Goal: Information Seeking & Learning: Learn about a topic

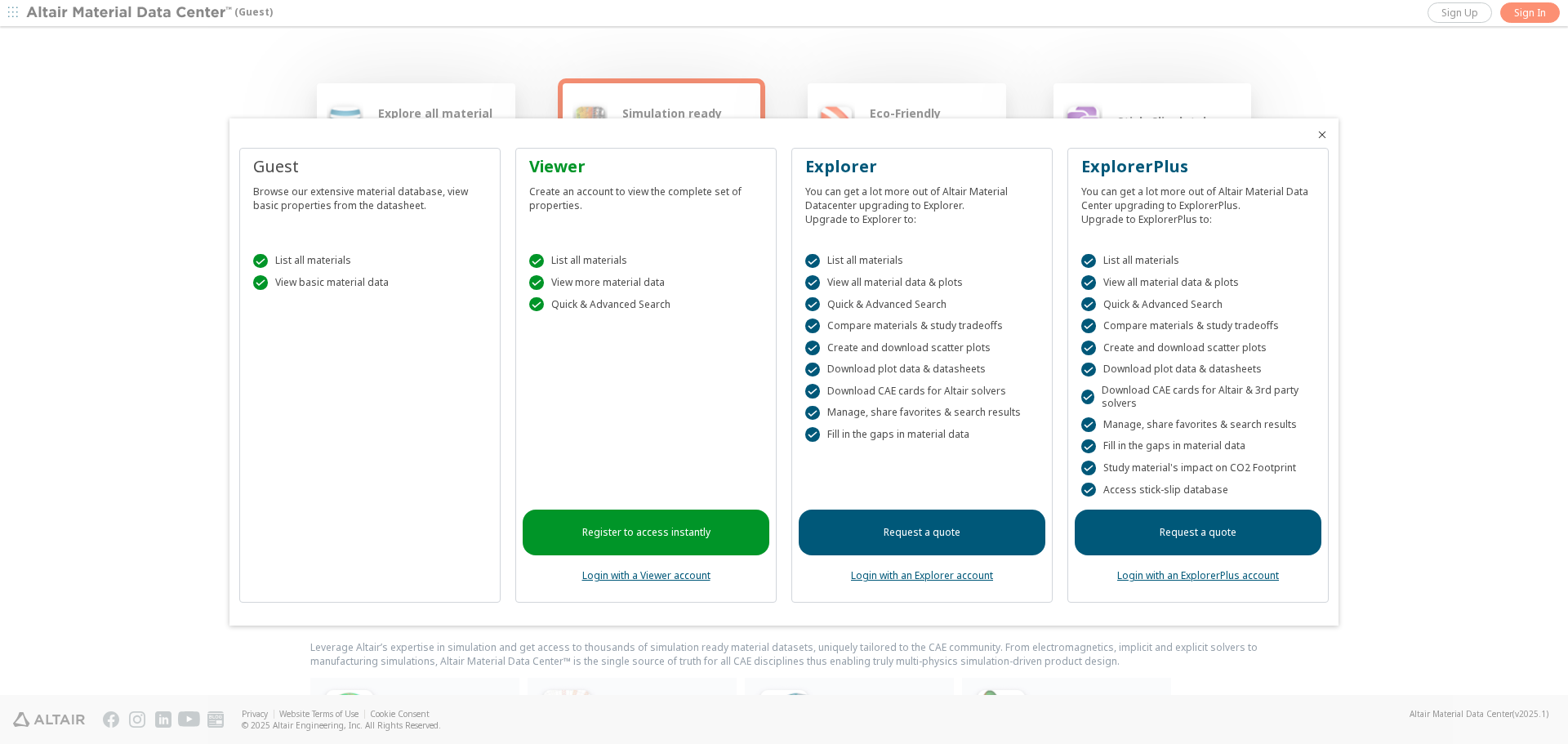
click at [1322, 134] on icon "Close" at bounding box center [1322, 134] width 13 height 13
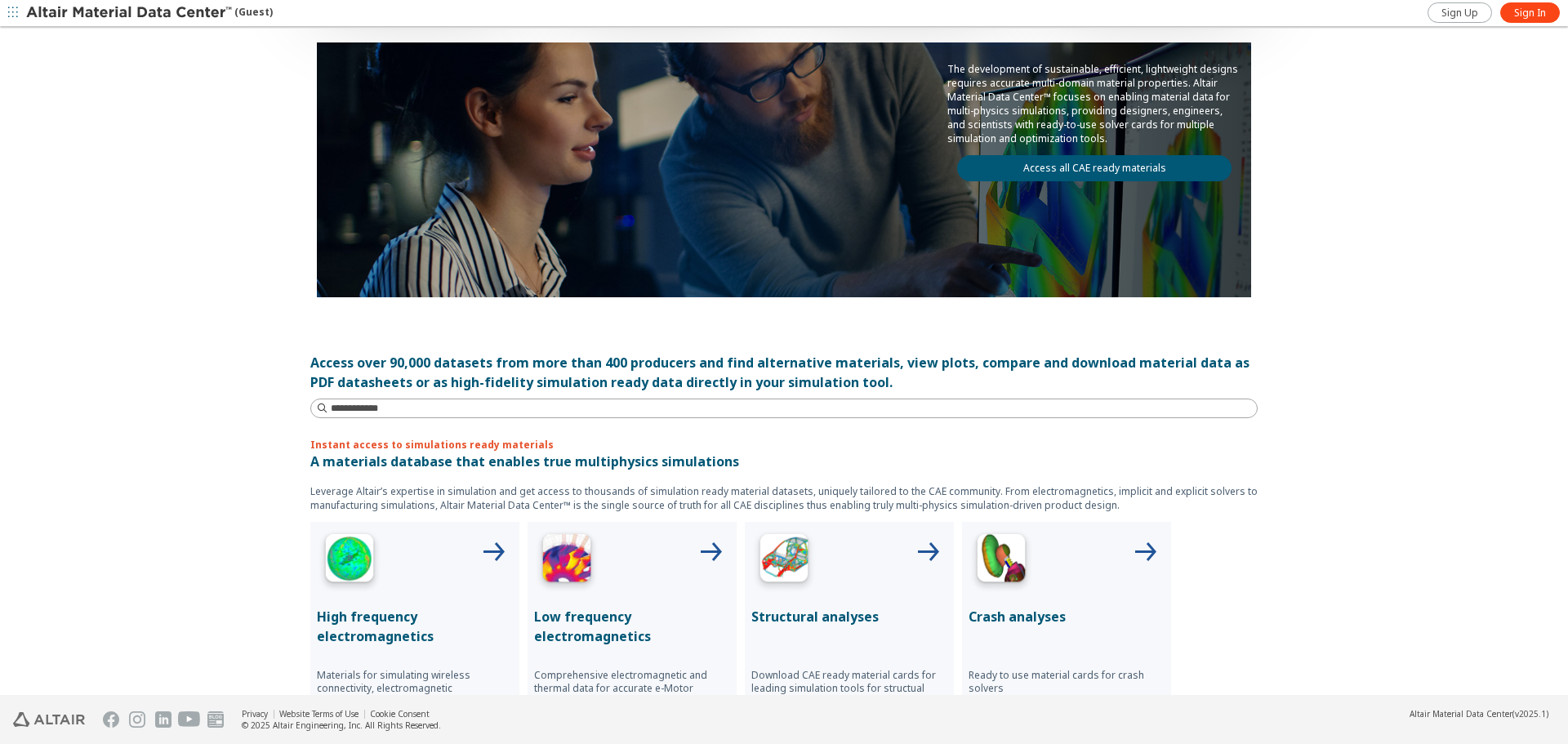
scroll to position [190, 0]
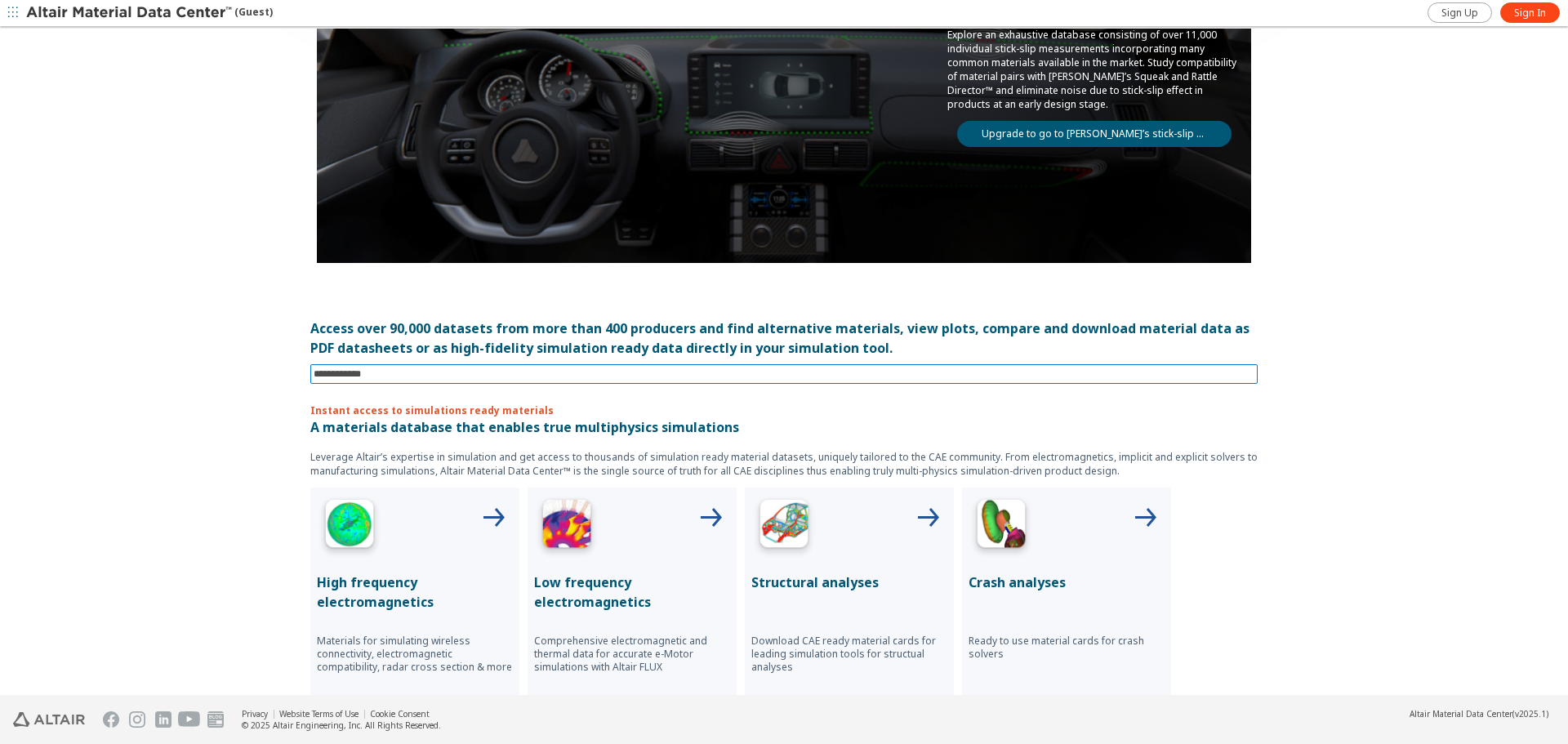
click at [592, 369] on input at bounding box center [785, 374] width 944 height 18
type input "********"
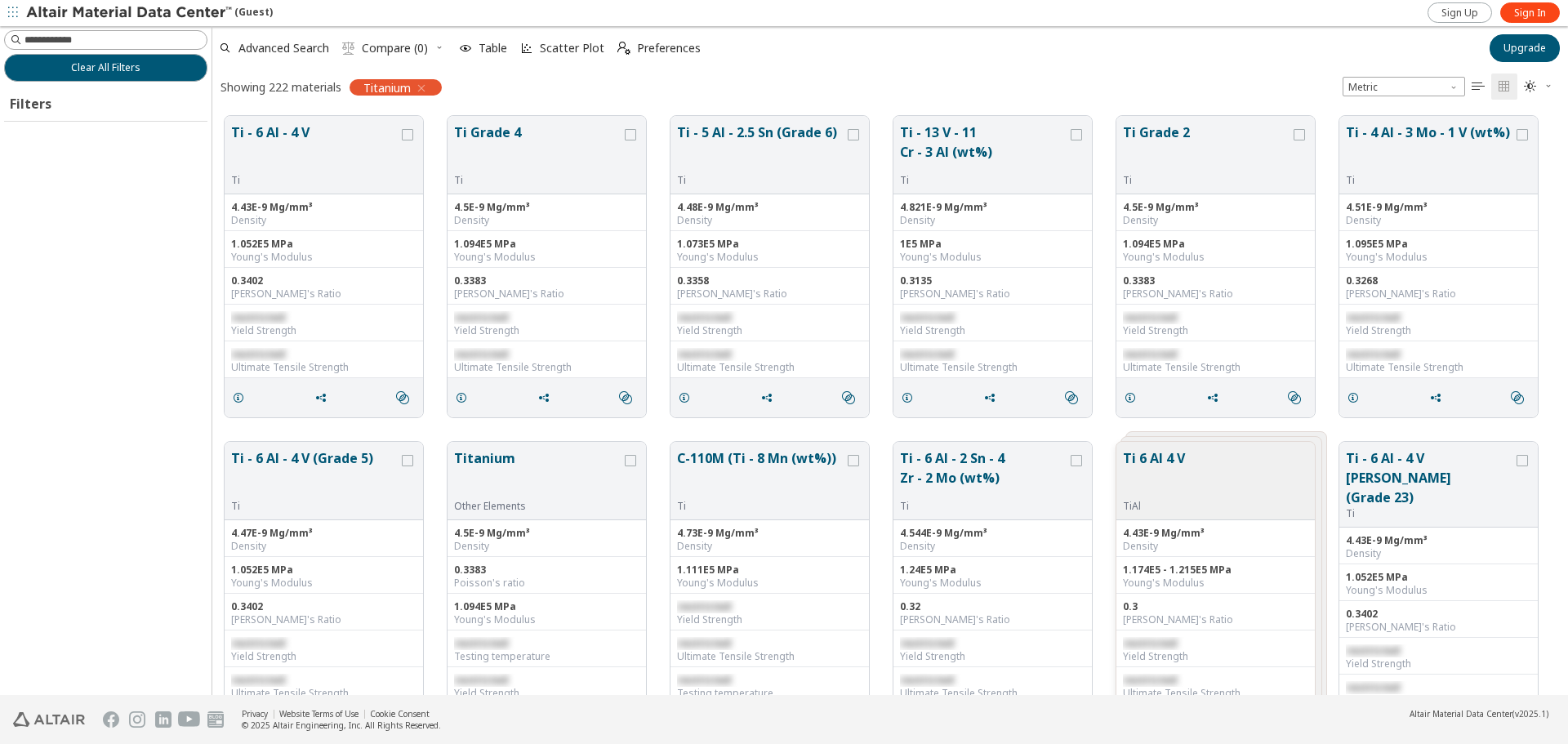
scroll to position [579, 1343]
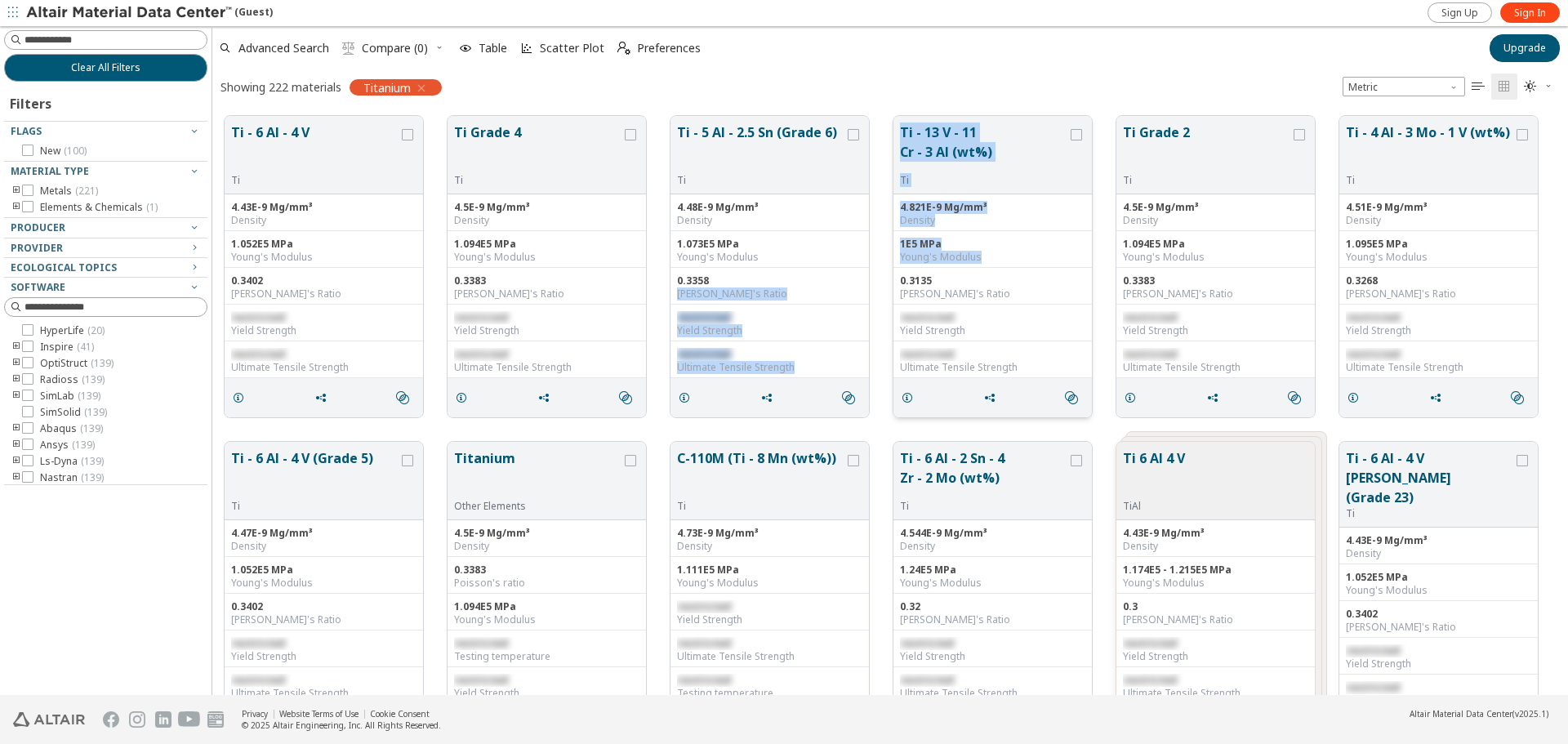
click at [1018, 283] on div "Ti - 6 Al - 4 V Ti 4.43E-9 Mg/mm³ Density 1.052E5 MPa Young's Modulus 0.3402 Po…" at bounding box center [890, 267] width 1356 height 326
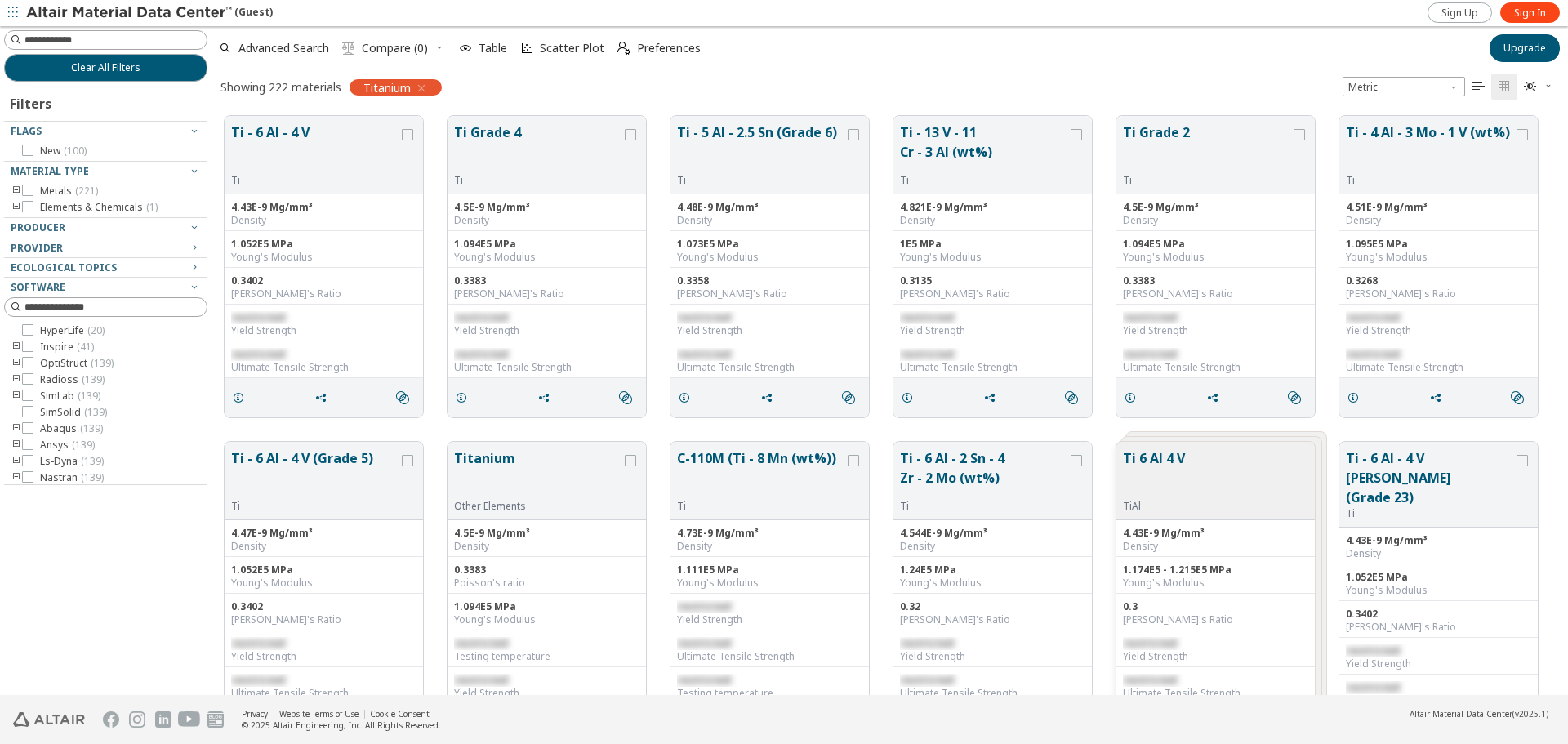
click at [992, 74] on div "Showing 222 materials Titanium Metric   " at bounding box center [890, 86] width 1356 height 34
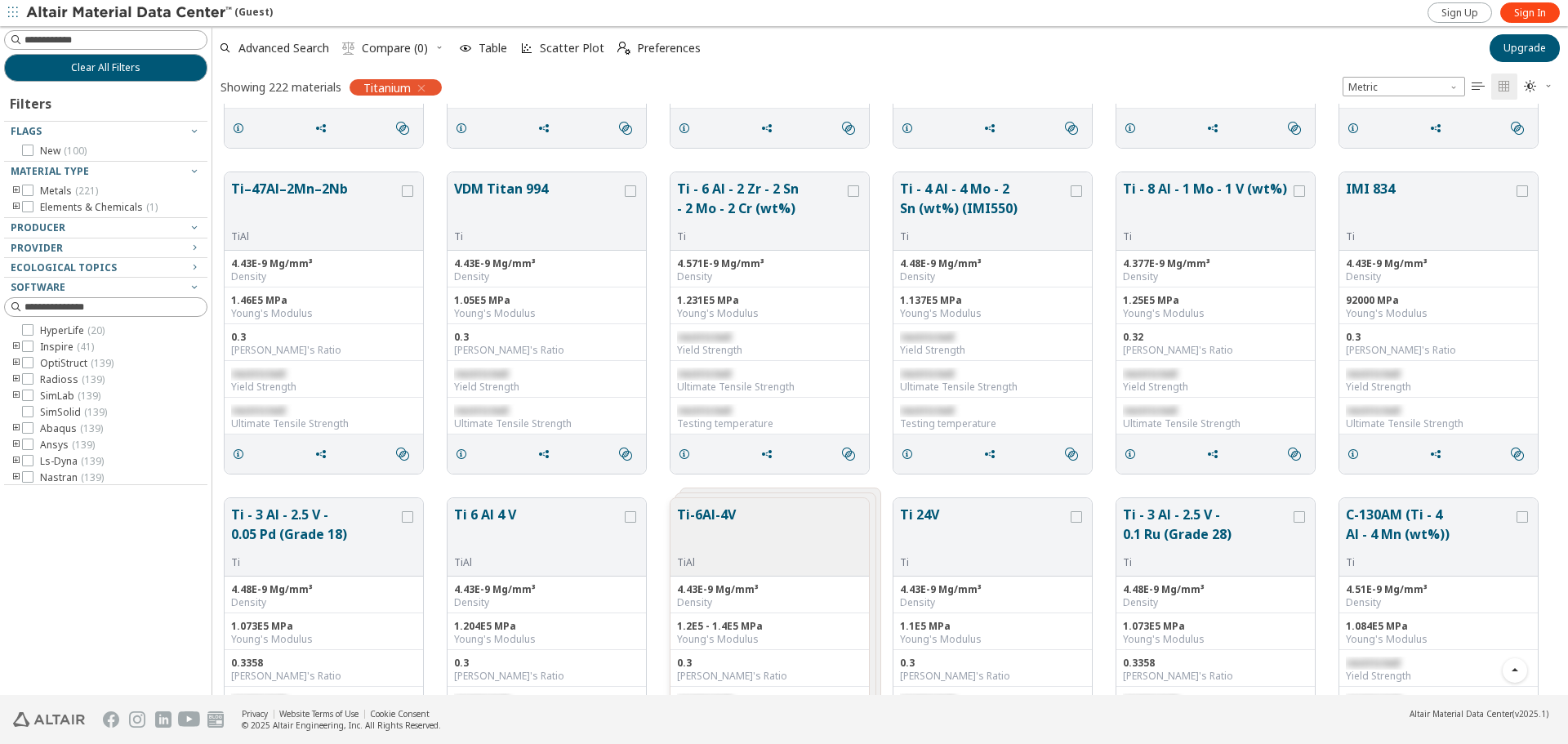
scroll to position [1715, 0]
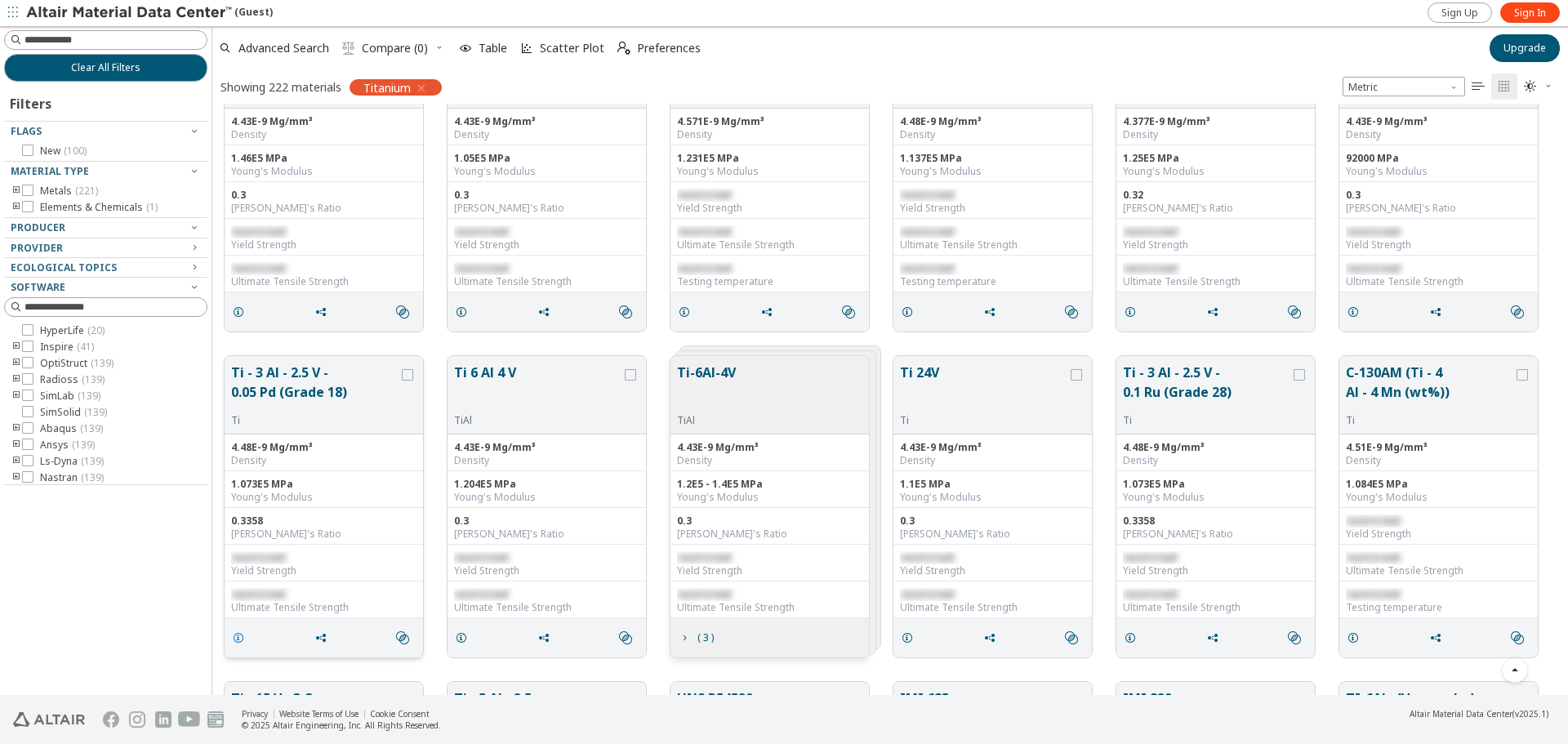
click at [237, 637] on icon "grid" at bounding box center [238, 637] width 13 height 13
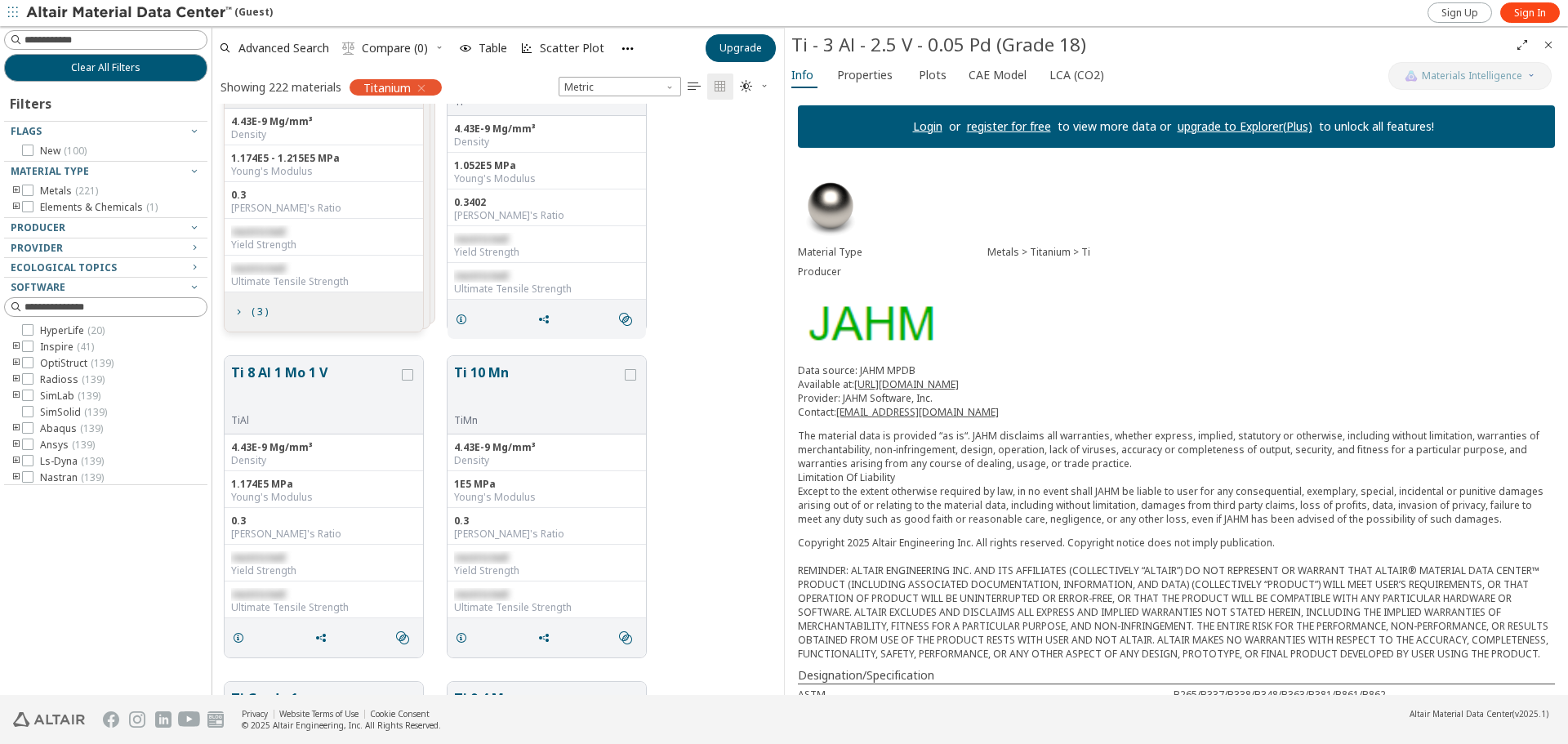
click at [1547, 45] on icon "Close" at bounding box center [1548, 45] width 13 height 13
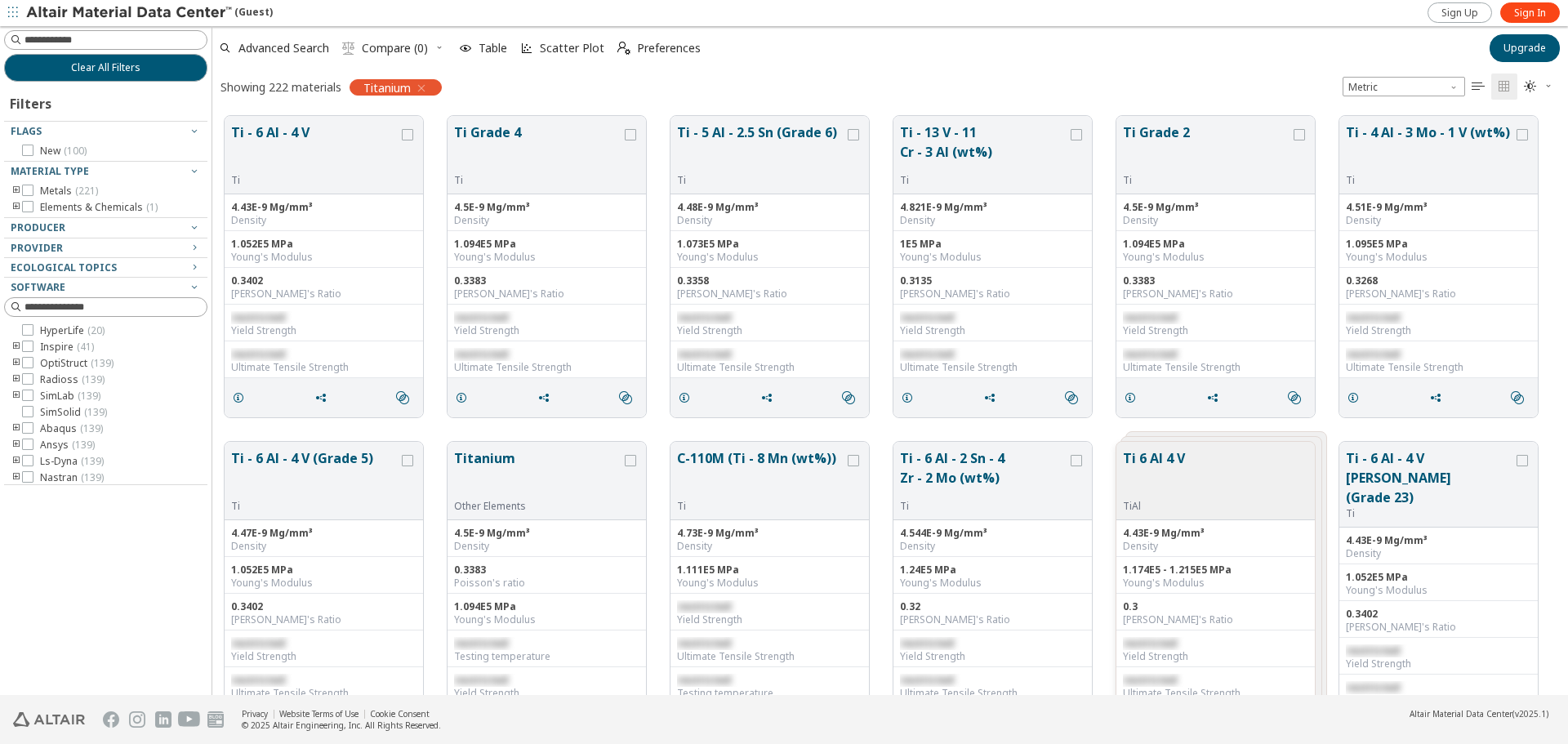
click at [425, 86] on icon "button" at bounding box center [421, 88] width 13 height 13
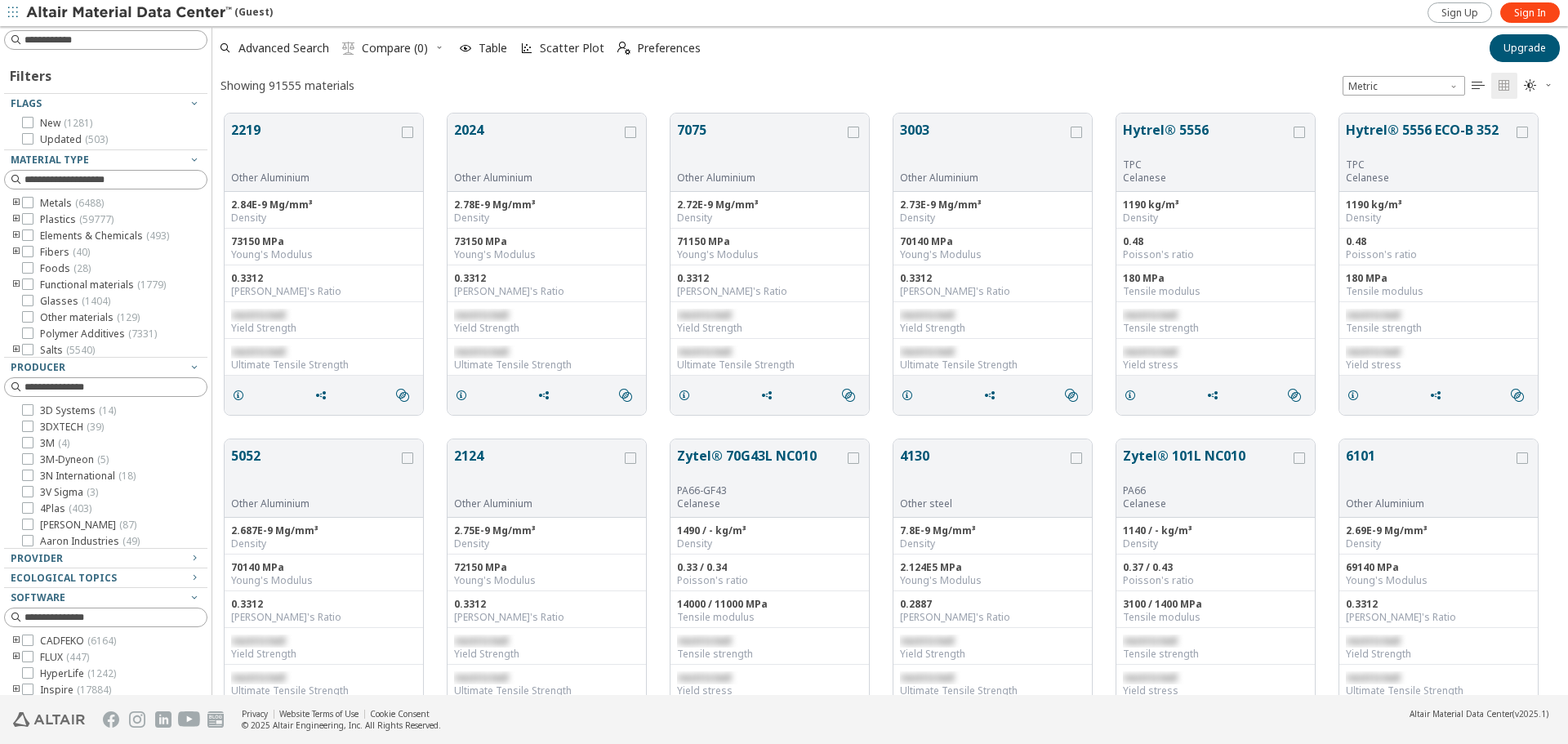
scroll to position [582, 1343]
click at [126, 36] on input at bounding box center [115, 40] width 182 height 17
click at [14, 201] on icon "toogle group" at bounding box center [16, 203] width 11 height 13
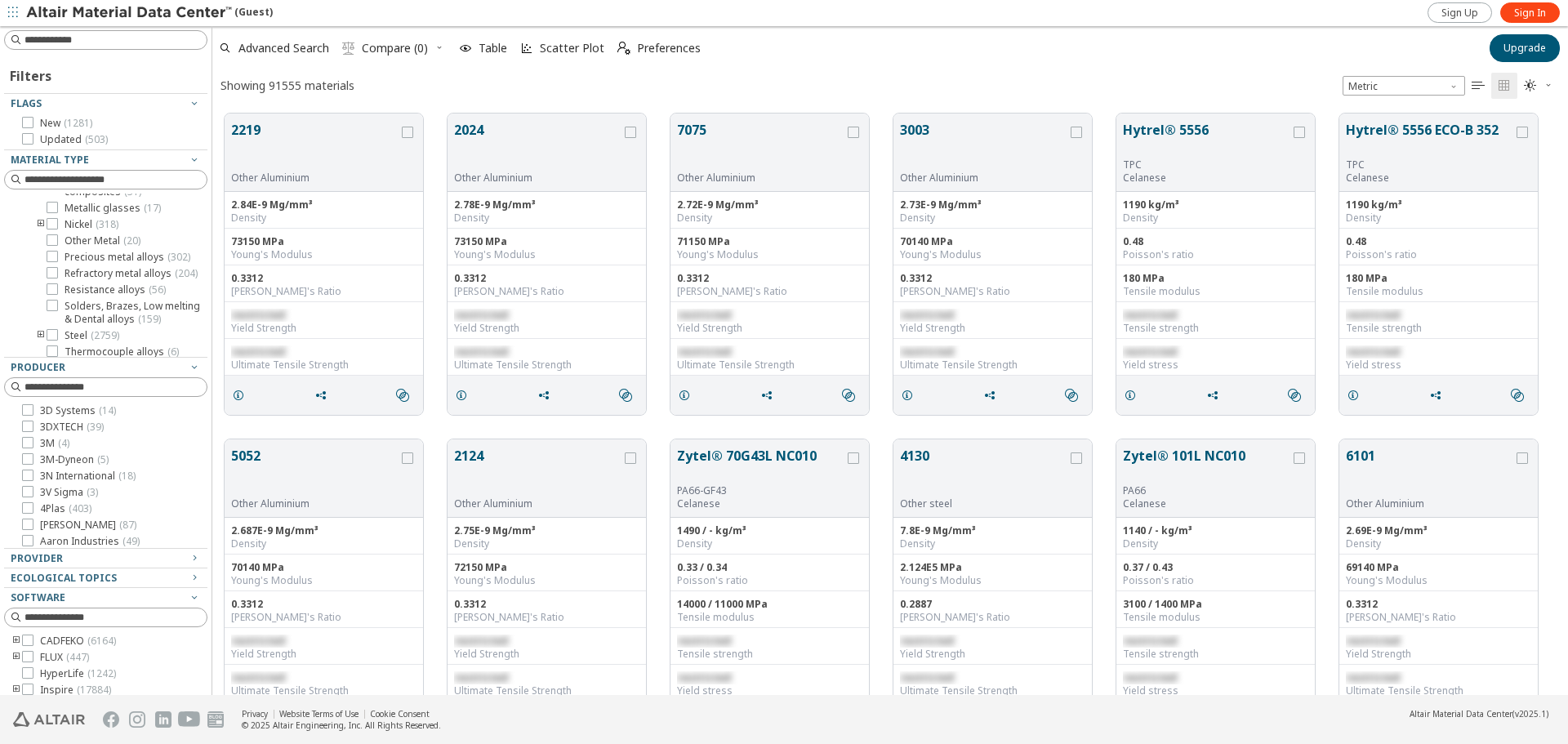
scroll to position [147, 0]
click at [50, 213] on icon at bounding box center [52, 212] width 11 height 11
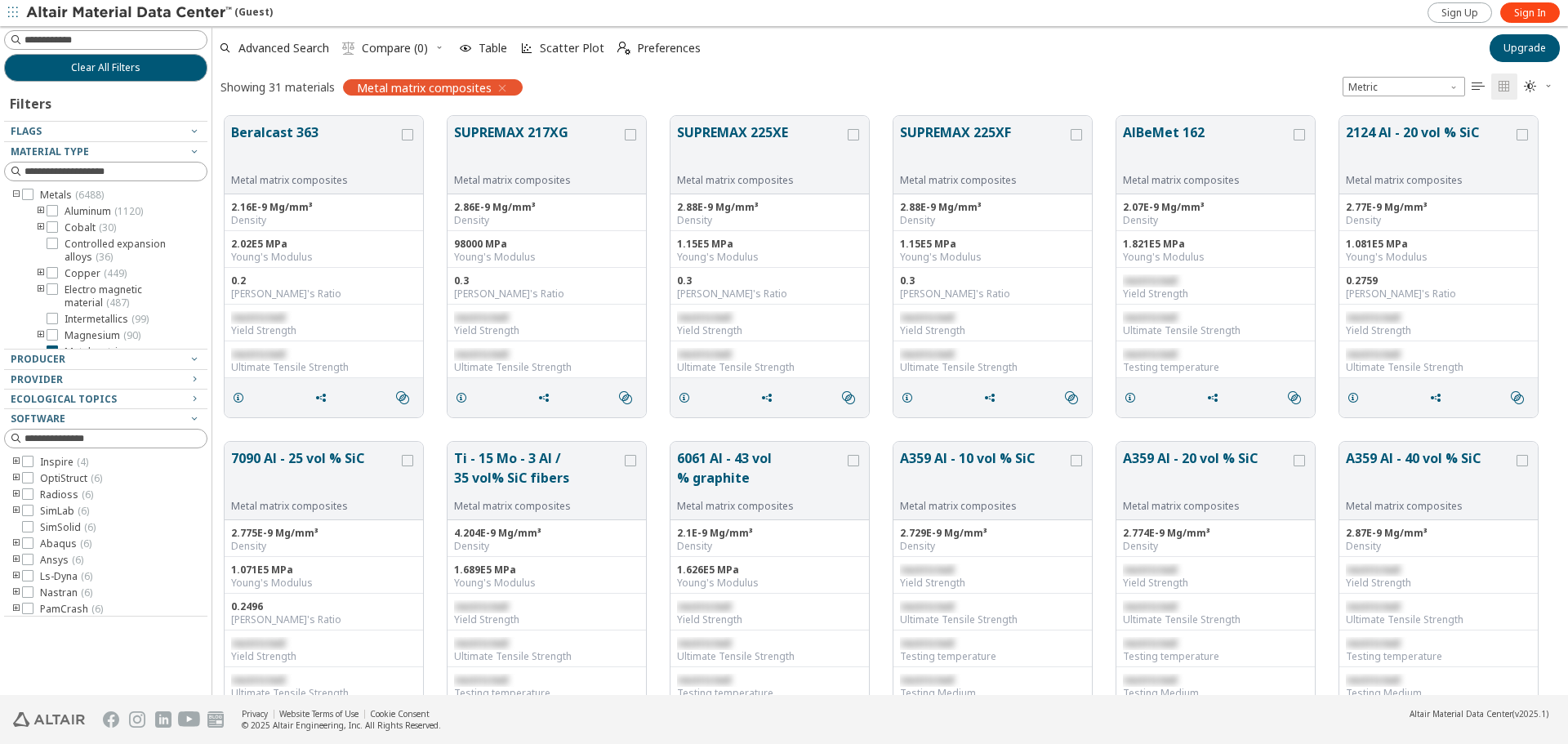
click at [499, 85] on icon "button" at bounding box center [502, 88] width 13 height 13
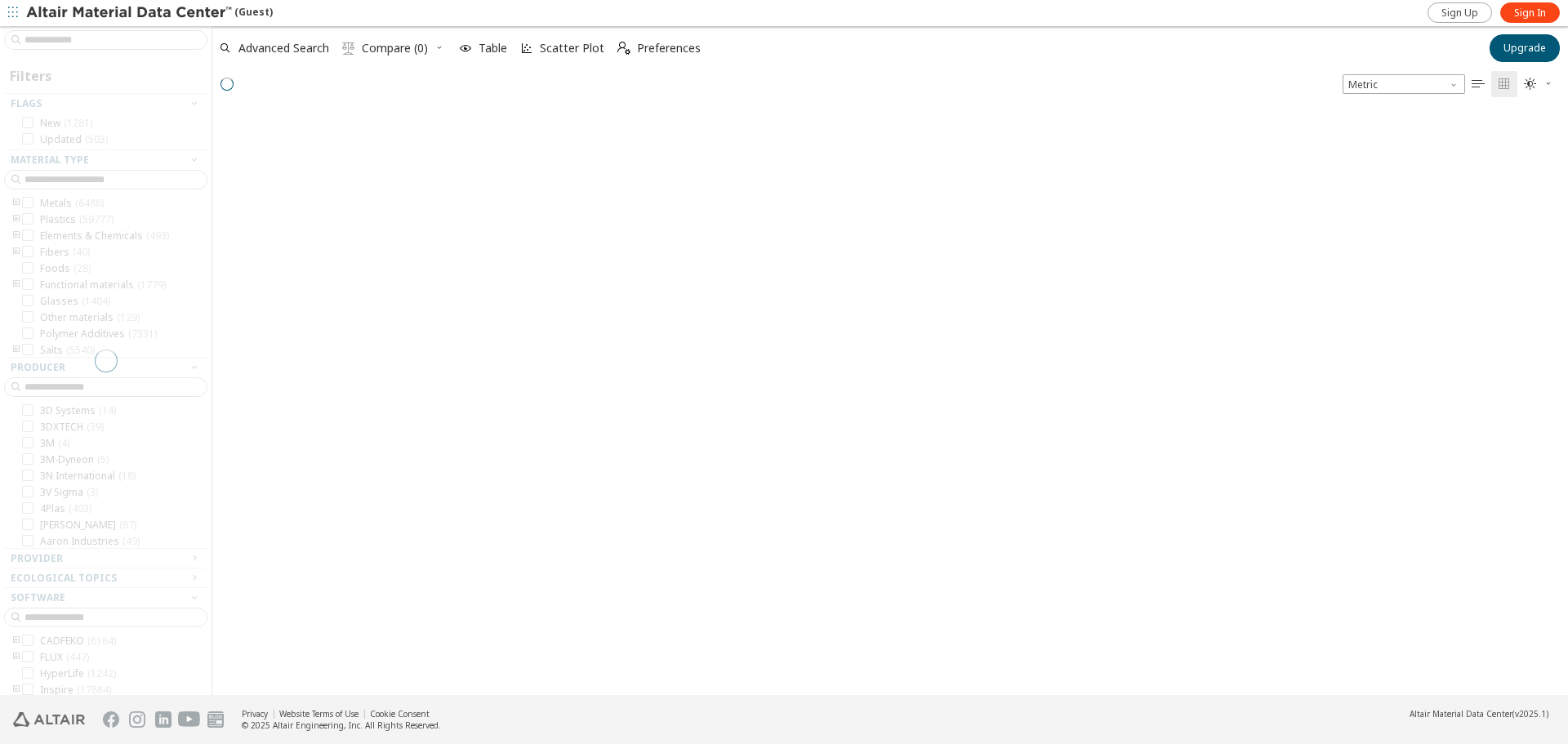
scroll to position [582, 1343]
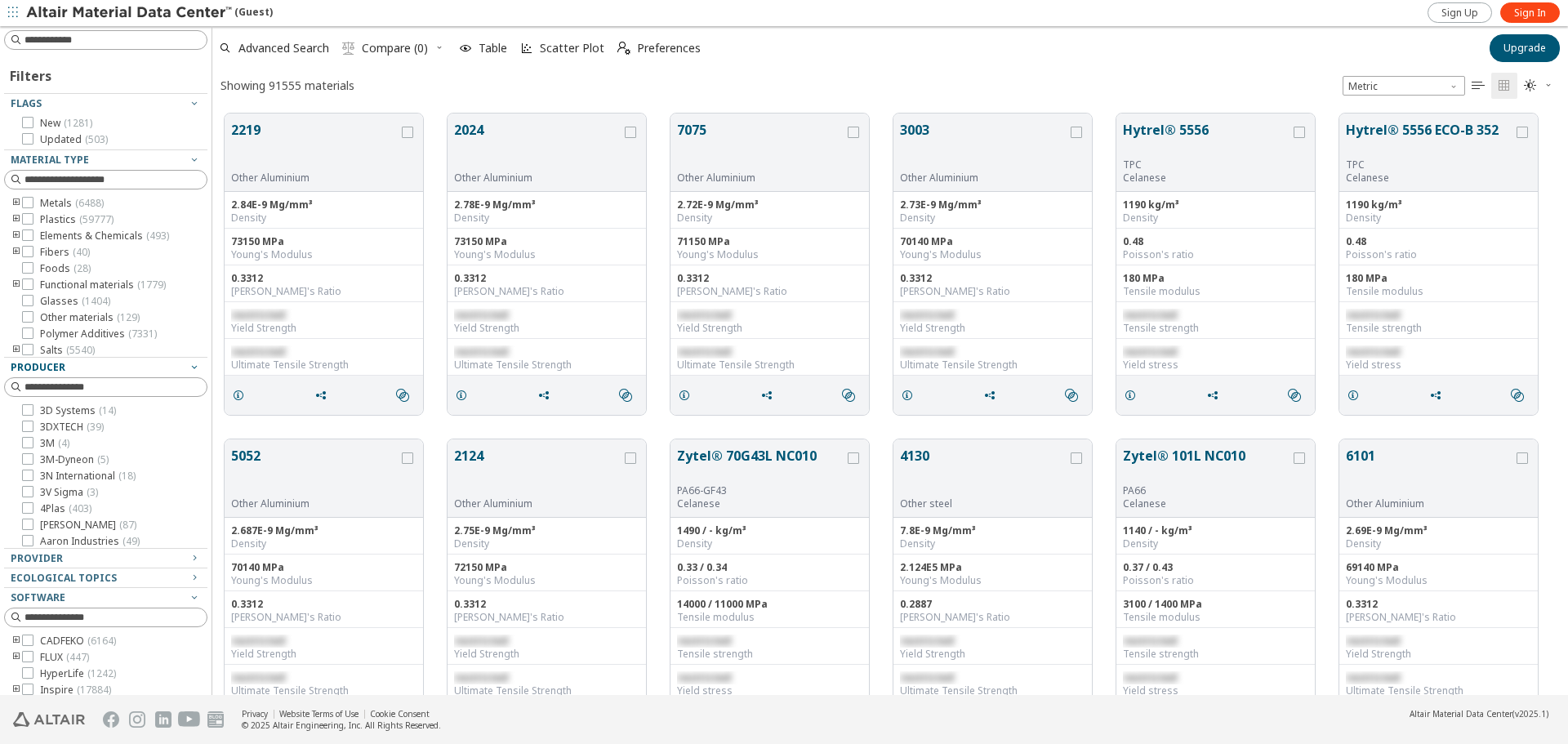
click at [188, 367] on icon "button" at bounding box center [194, 367] width 13 height 13
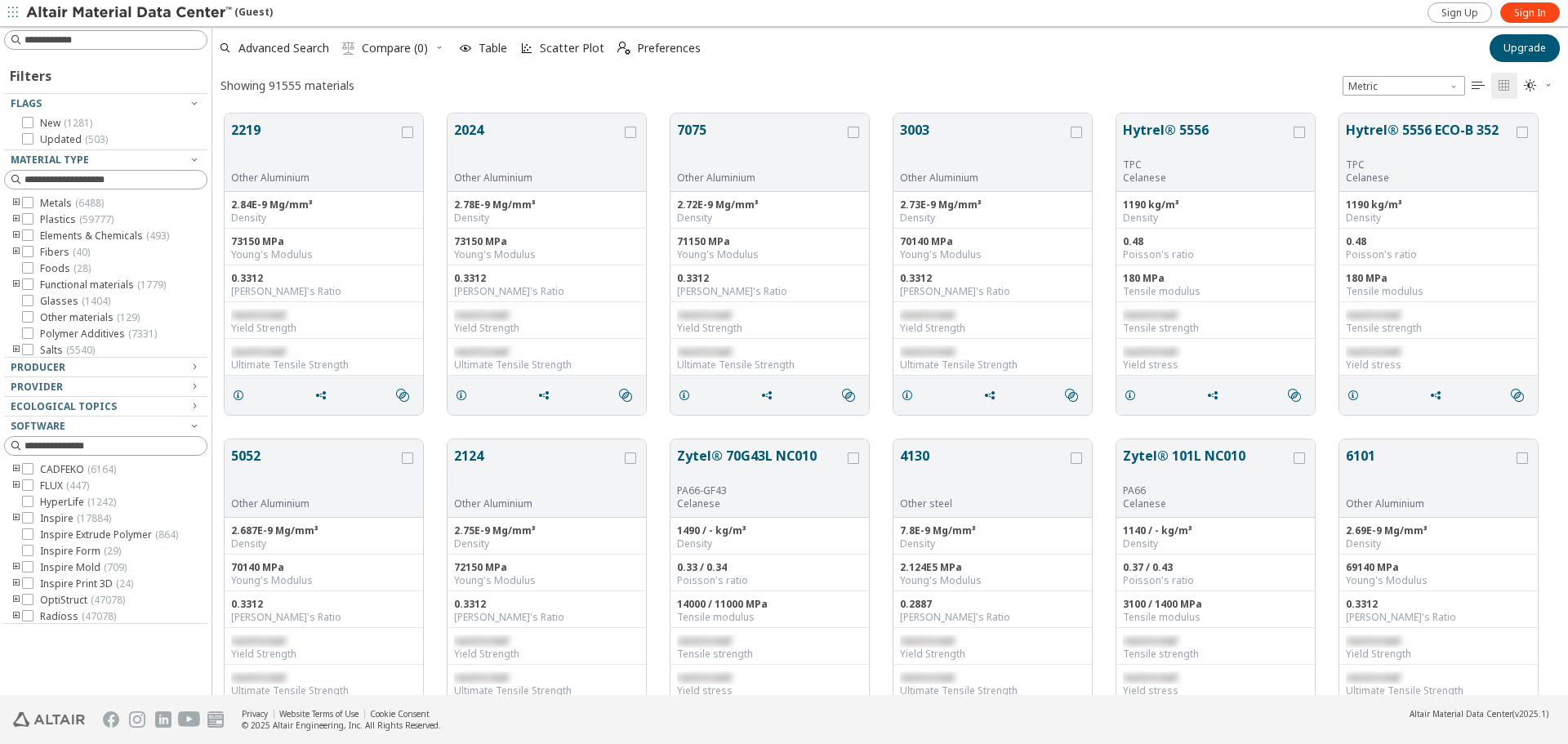
scroll to position [17, 0]
click at [24, 549] on icon at bounding box center [27, 550] width 11 height 11
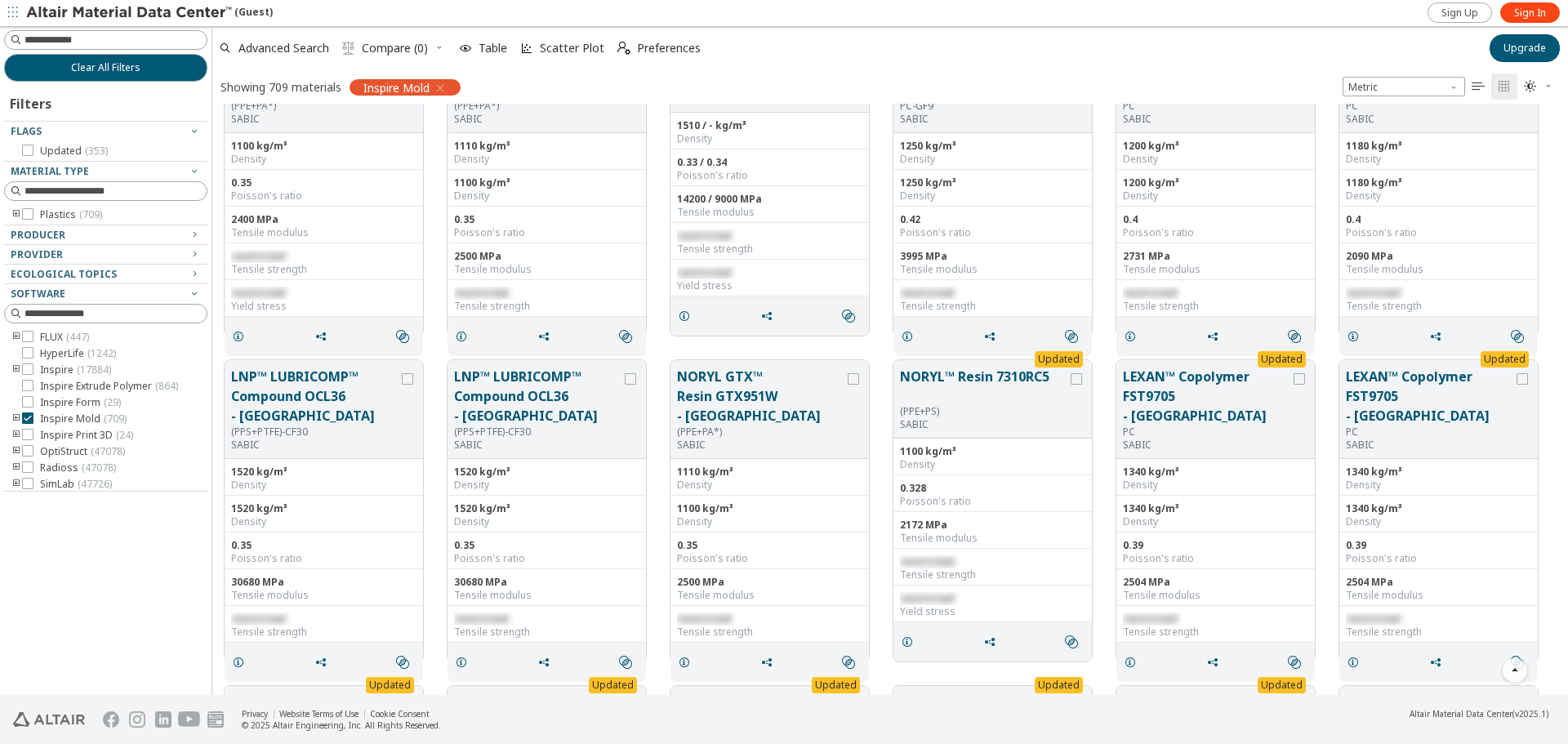
scroll to position [22105, 0]
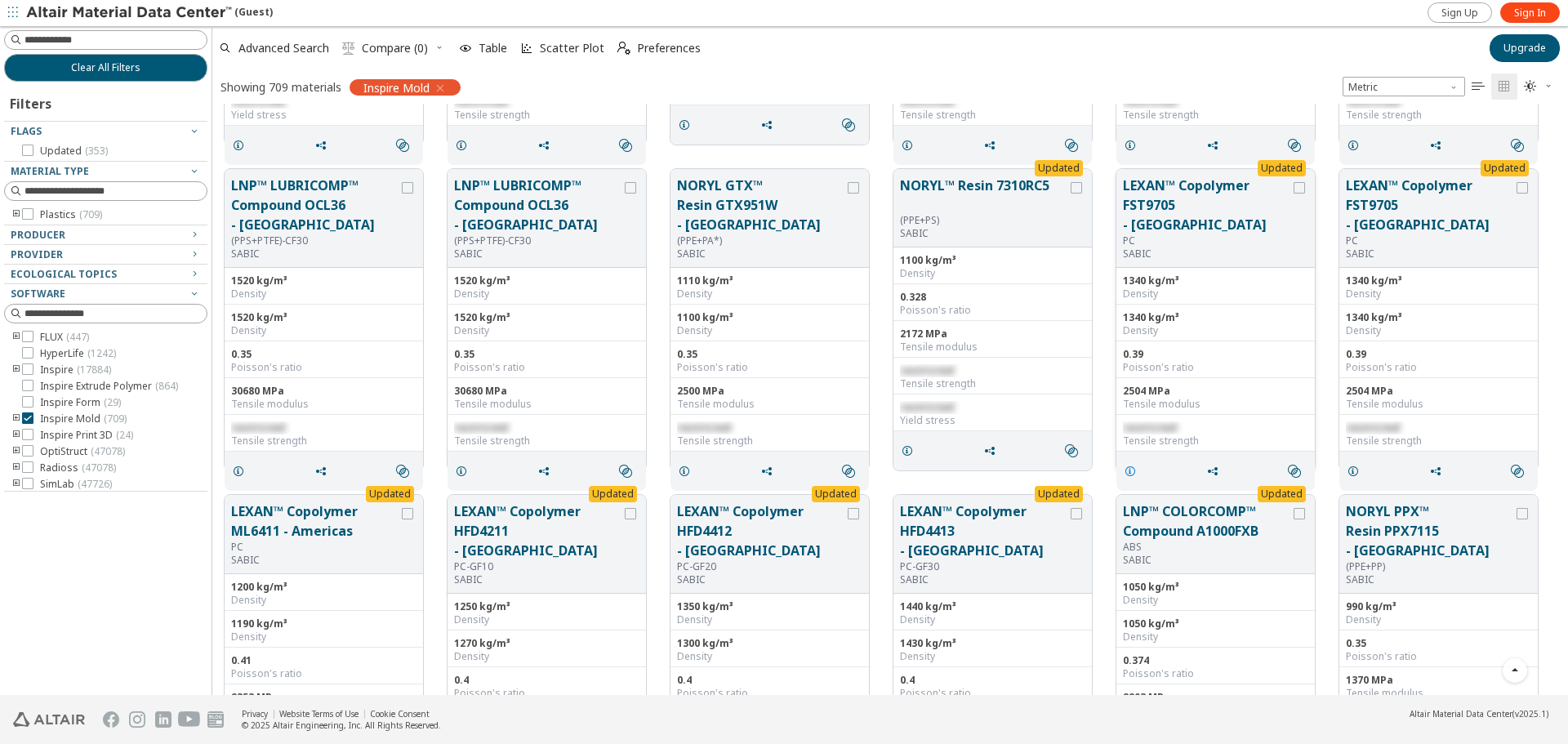
click at [1128, 465] on icon "grid" at bounding box center [1130, 471] width 13 height 13
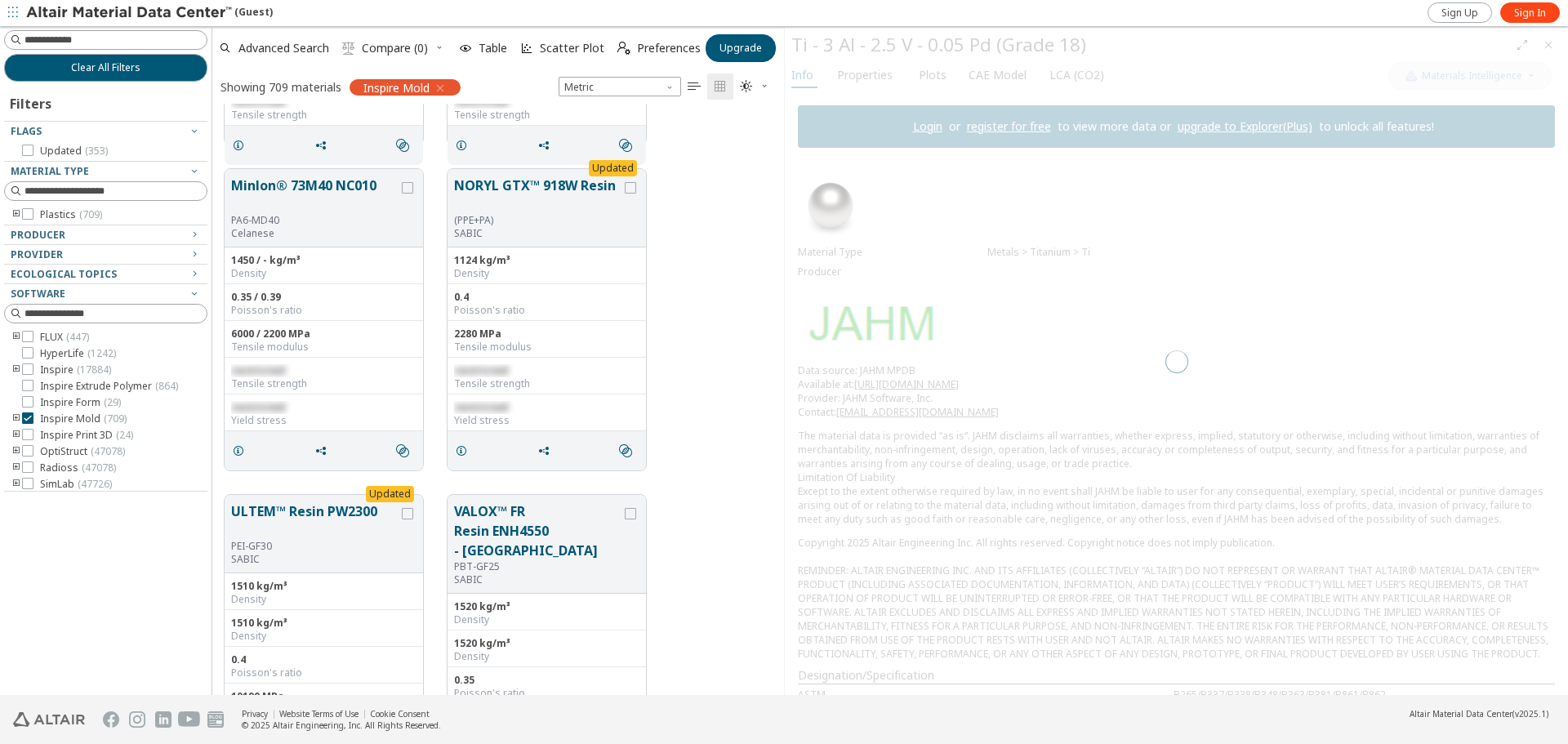
scroll to position [579, 560]
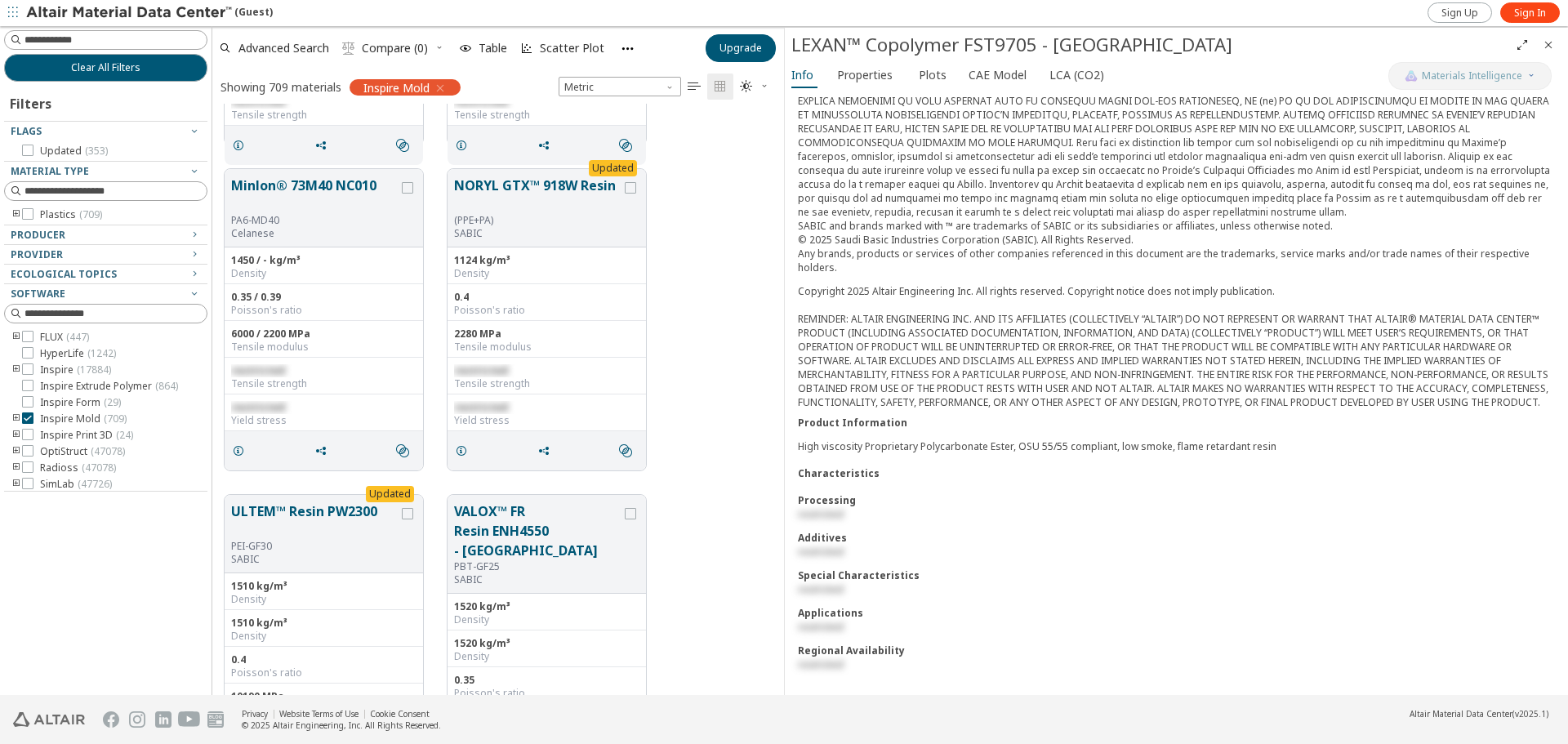
scroll to position [393, 0]
click at [1000, 70] on span "CAE Model" at bounding box center [998, 75] width 58 height 26
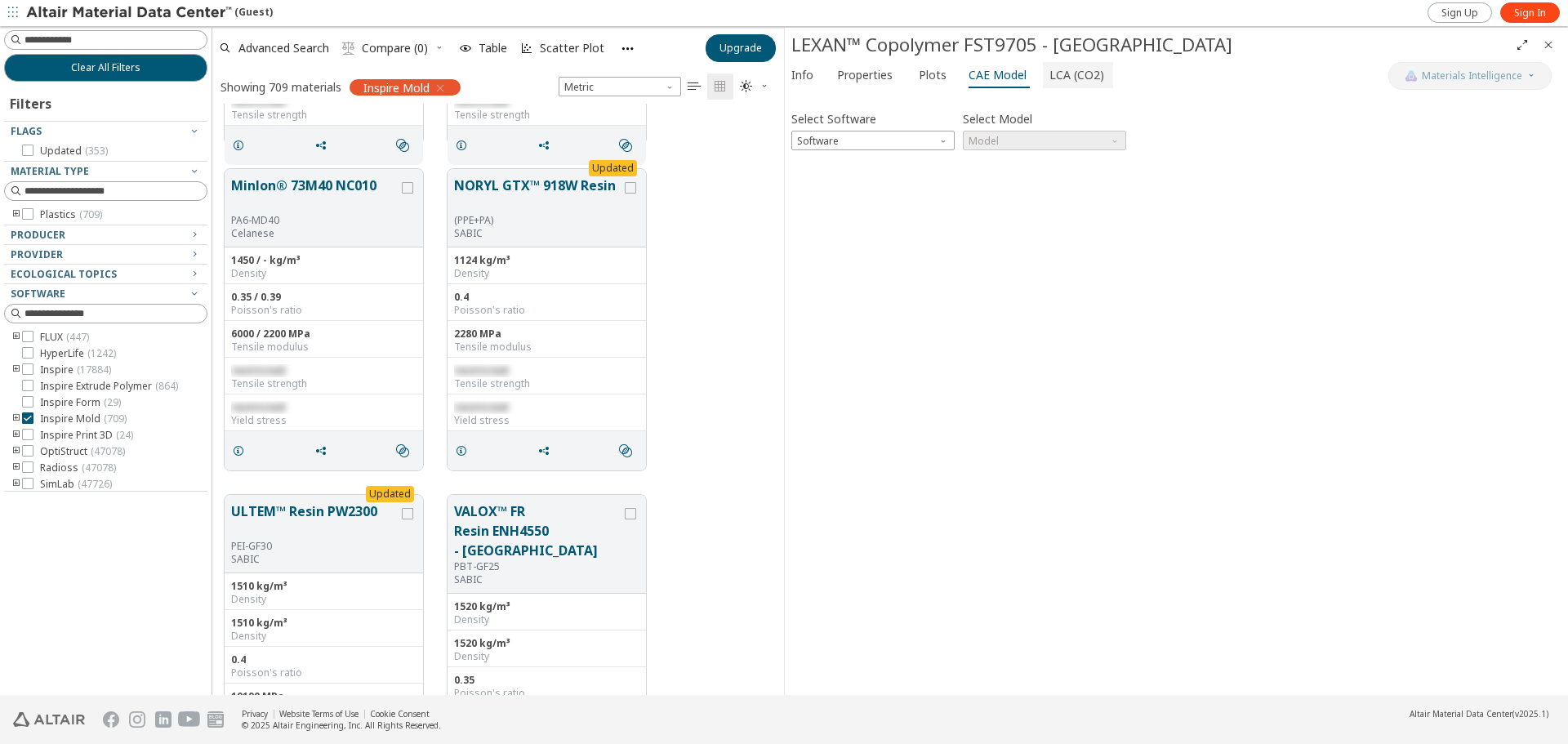
click at [1049, 70] on span "LCA (CO2)" at bounding box center [1076, 75] width 55 height 26
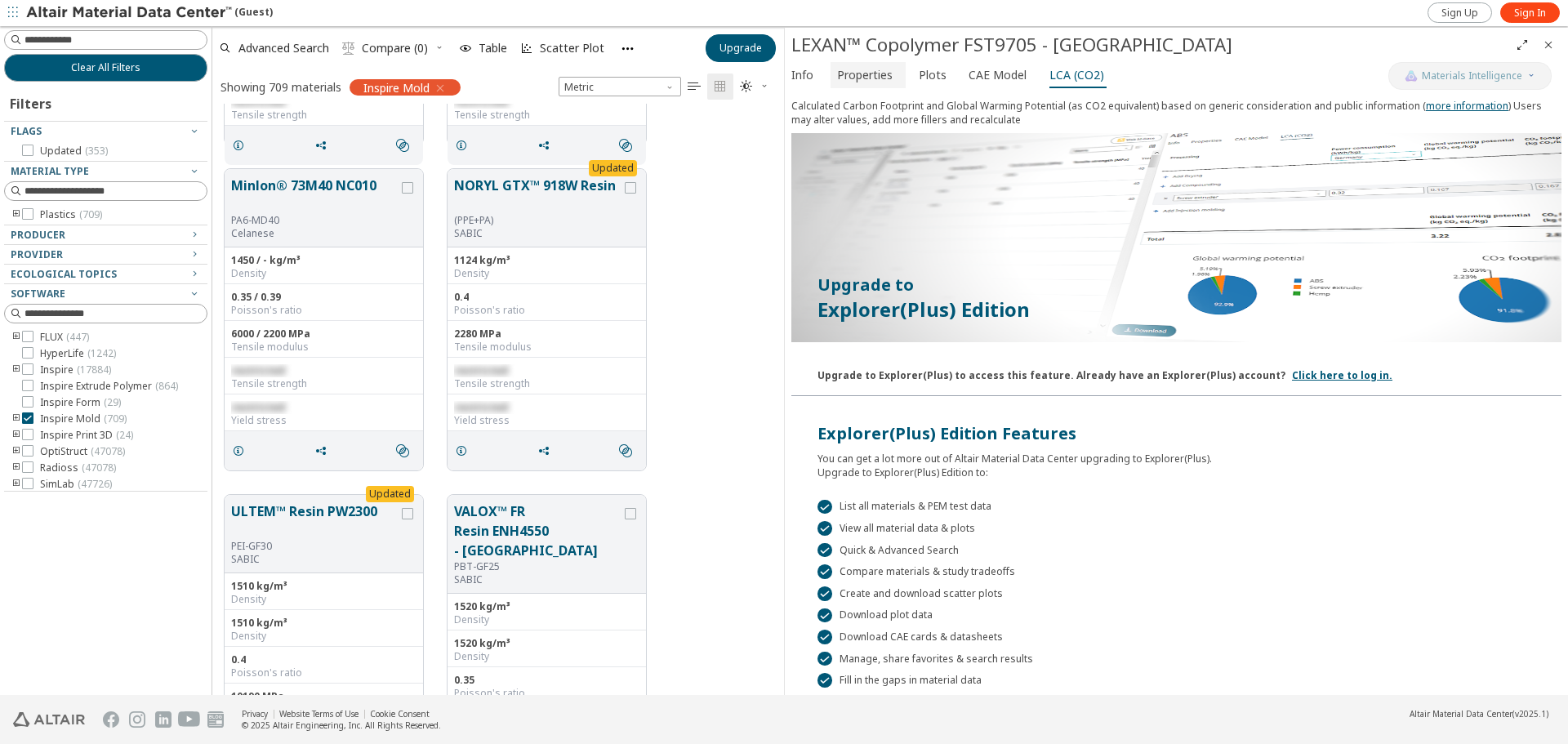
click at [860, 74] on span "Properties" at bounding box center [865, 75] width 56 height 26
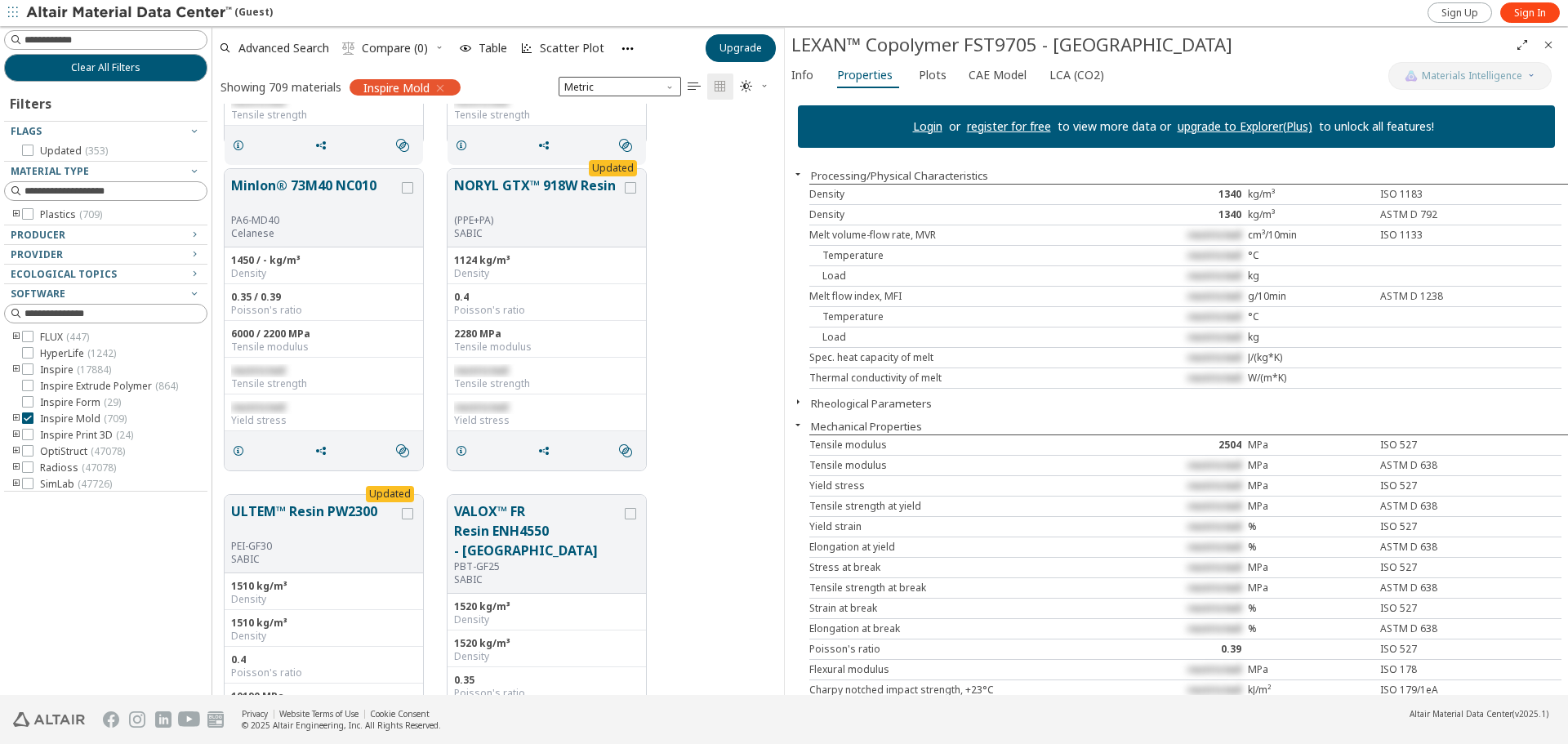
drag, startPoint x: 1549, startPoint y: 43, endPoint x: 1370, endPoint y: 82, distance: 183.2
click at [1549, 43] on icon "Close" at bounding box center [1548, 45] width 13 height 13
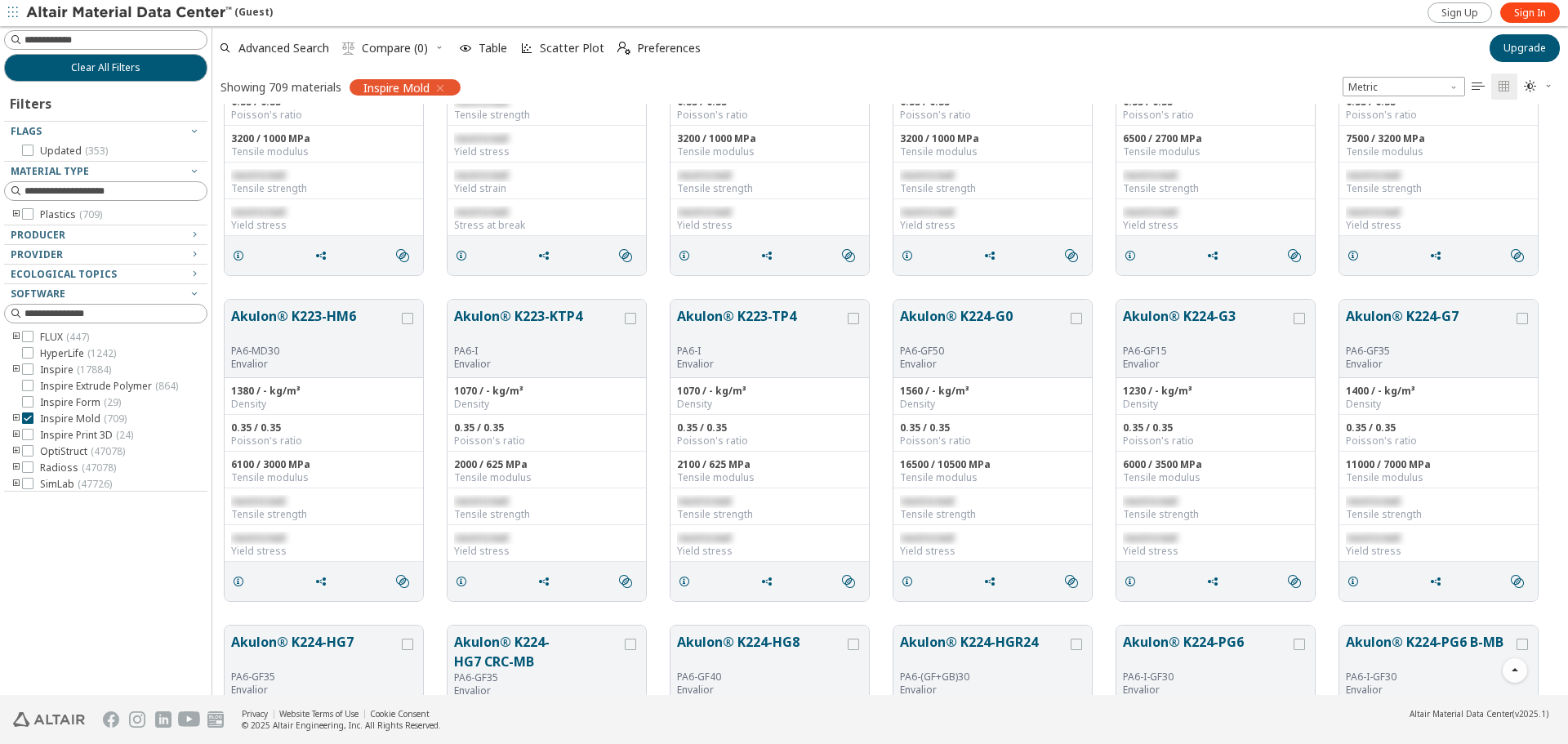
scroll to position [26180, 0]
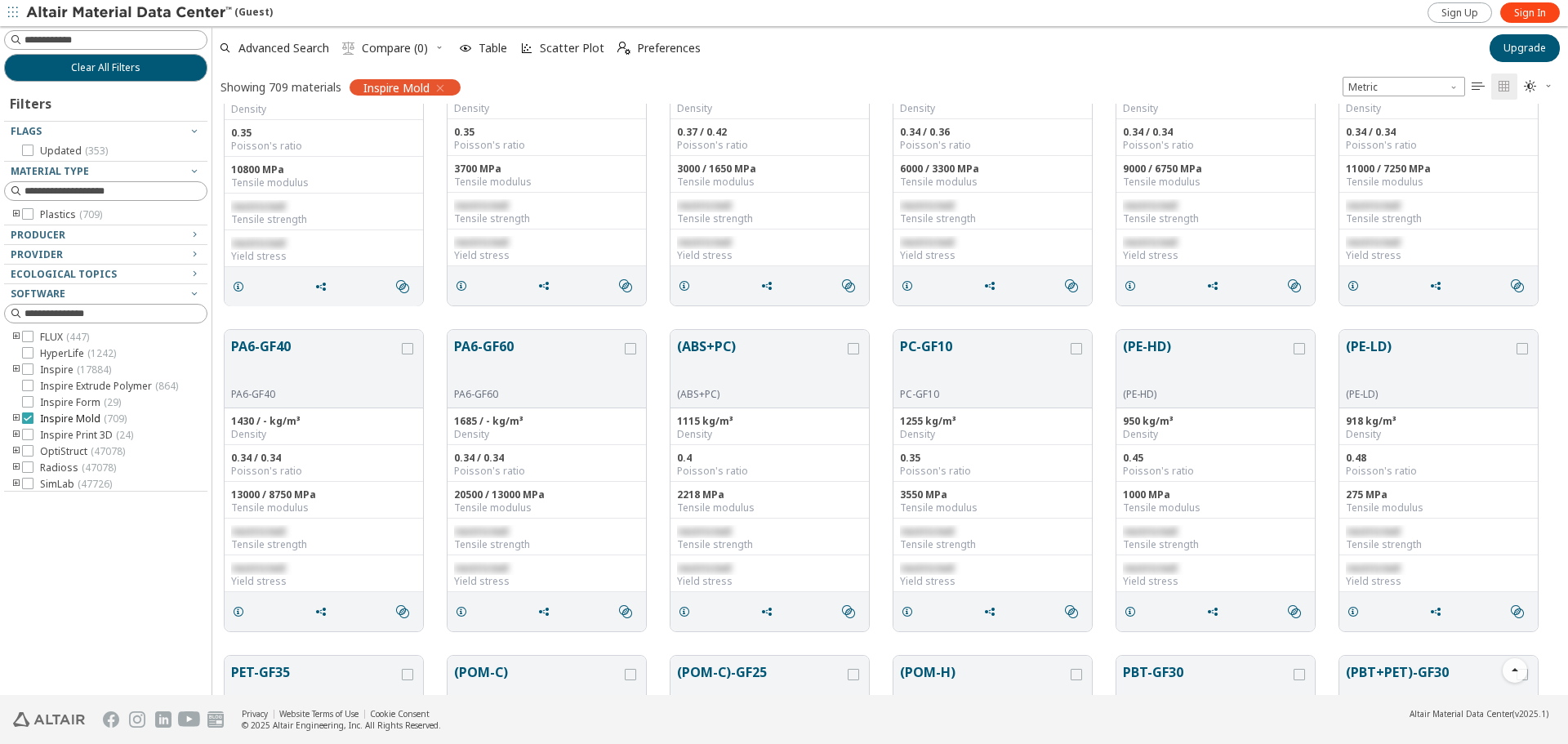
click at [27, 417] on icon at bounding box center [27, 418] width 11 height 11
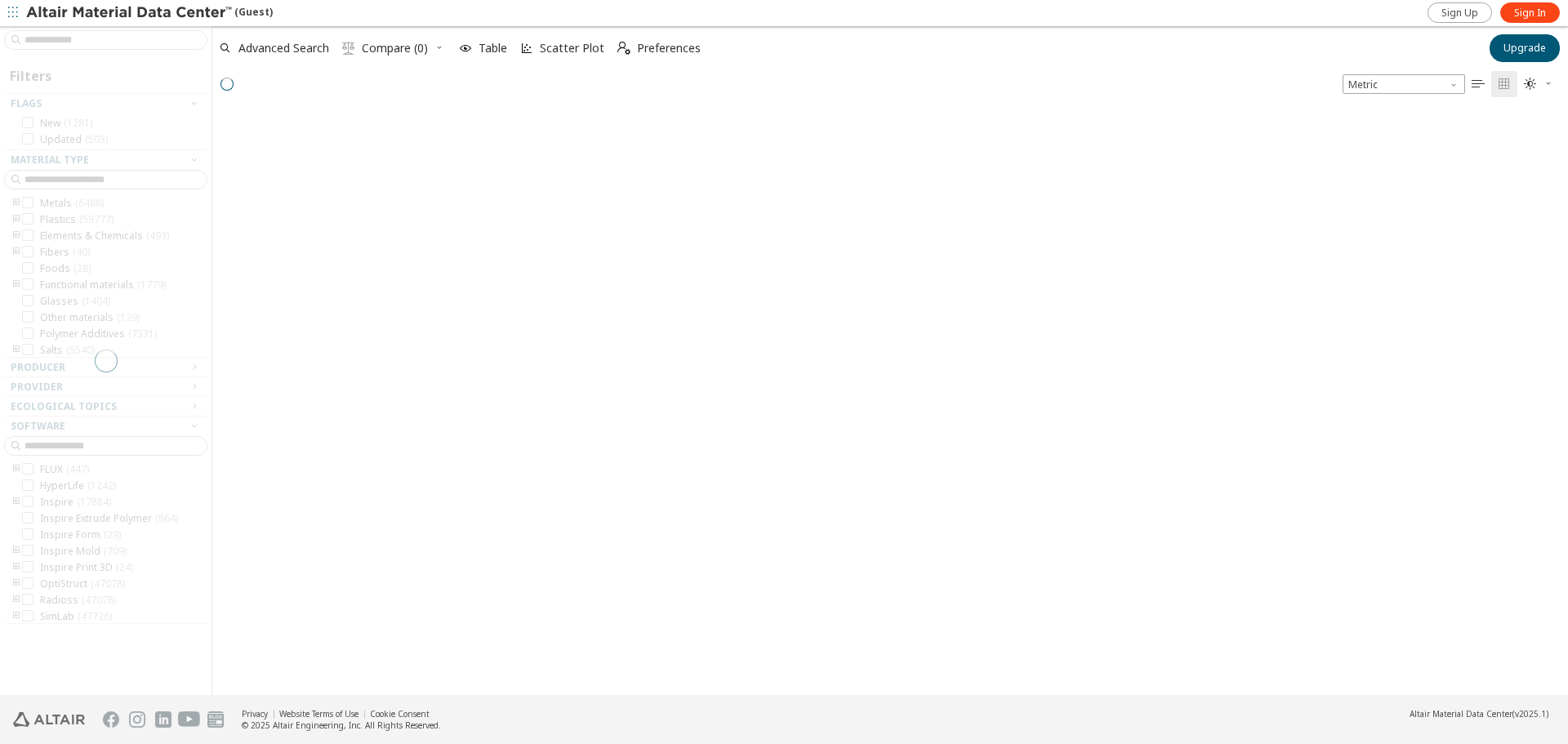
scroll to position [582, 1343]
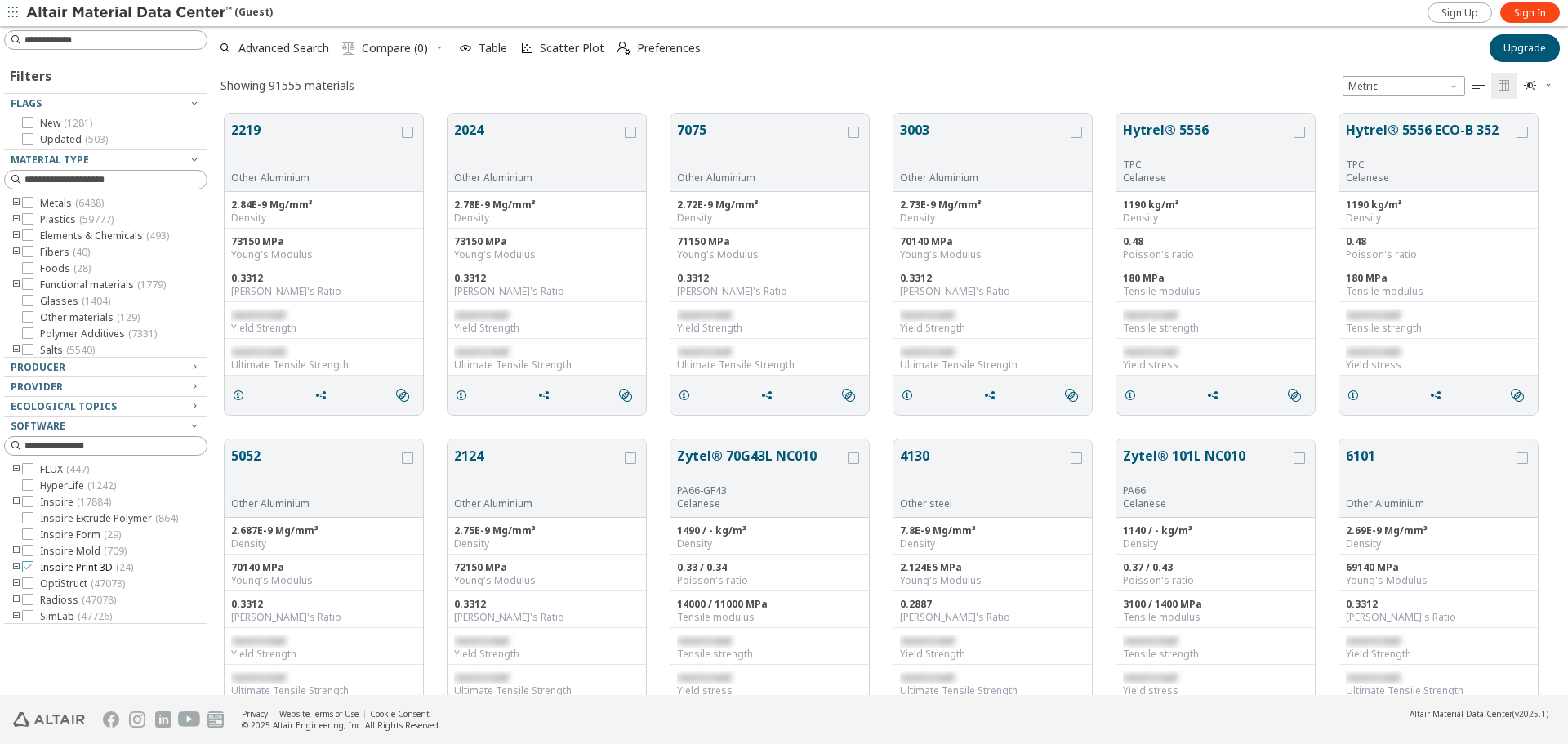
click at [26, 568] on icon at bounding box center [27, 566] width 11 height 11
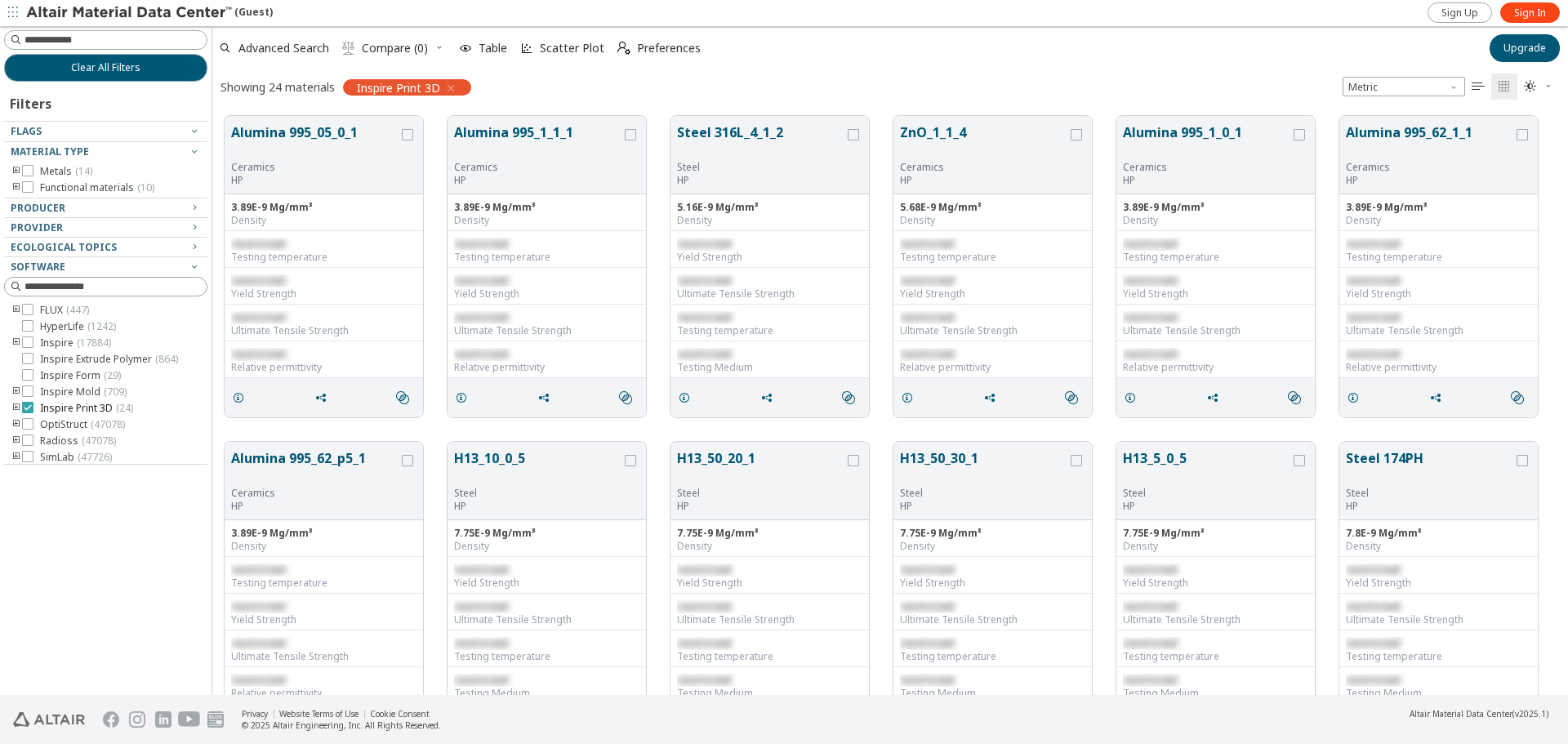
click at [26, 405] on icon at bounding box center [27, 407] width 11 height 11
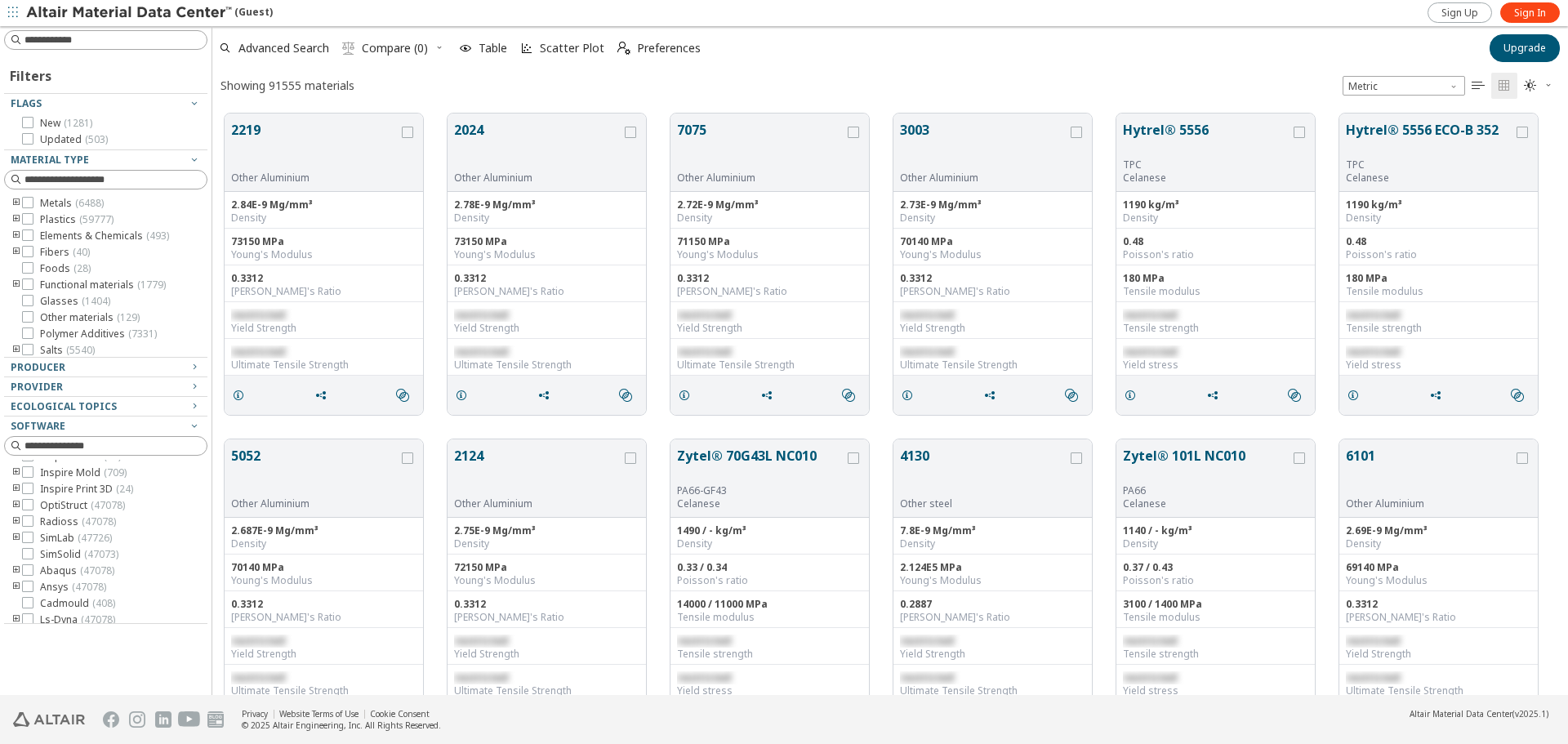
scroll to position [134, 0]
click at [80, 406] on span "Ecological Topics" at bounding box center [63, 406] width 106 height 14
click at [175, 35] on input at bounding box center [107, 40] width 200 height 18
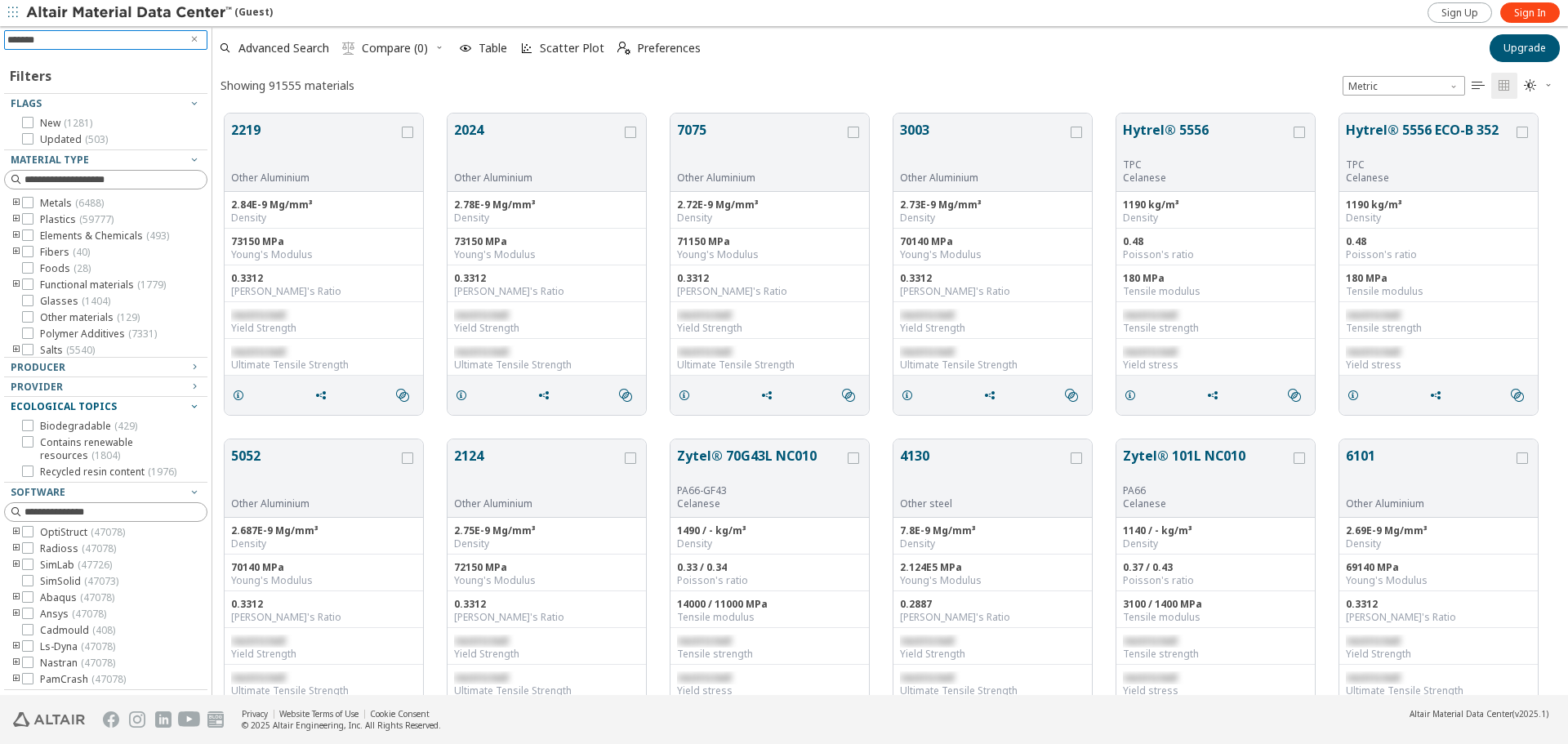
type input "********"
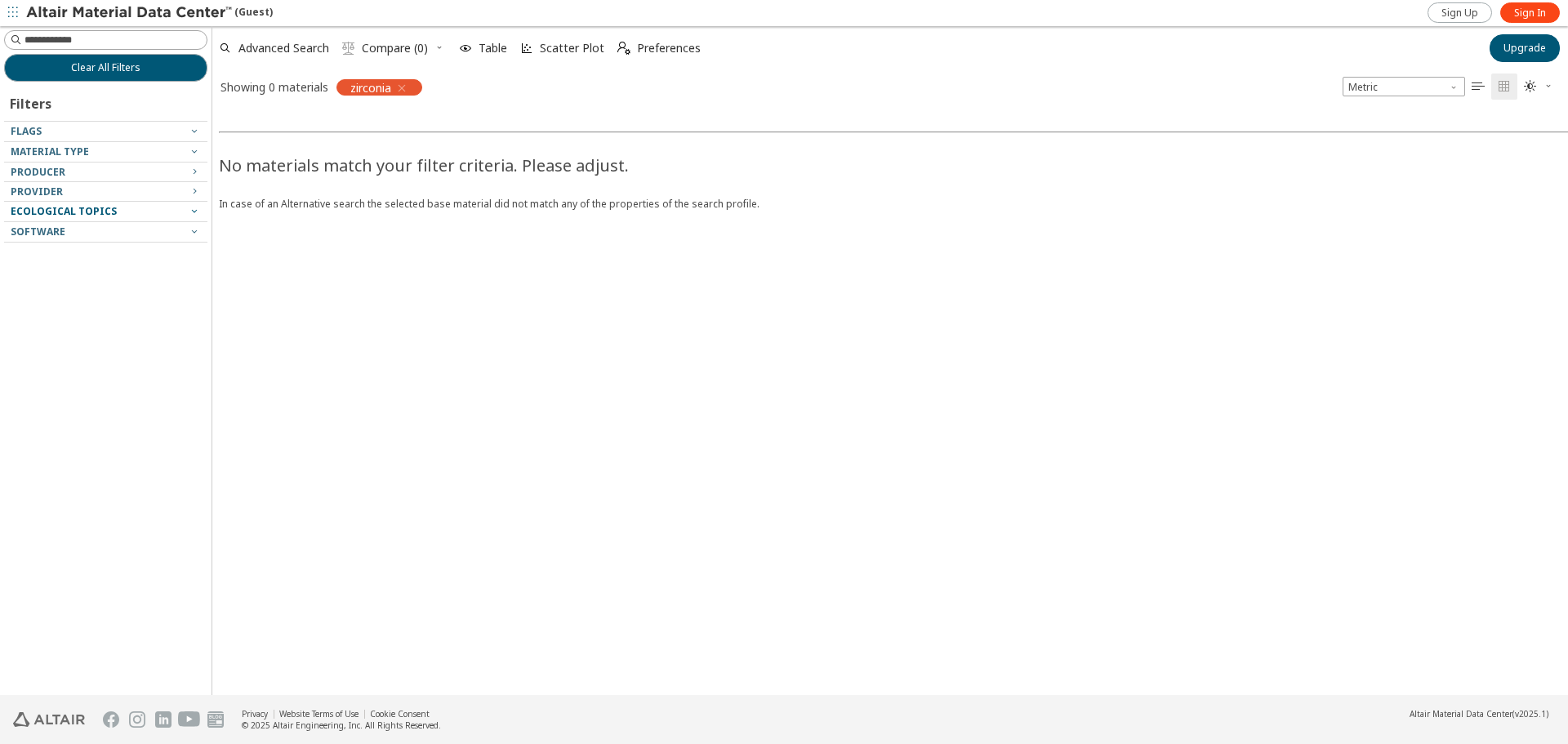
click at [405, 86] on icon "button" at bounding box center [401, 88] width 13 height 13
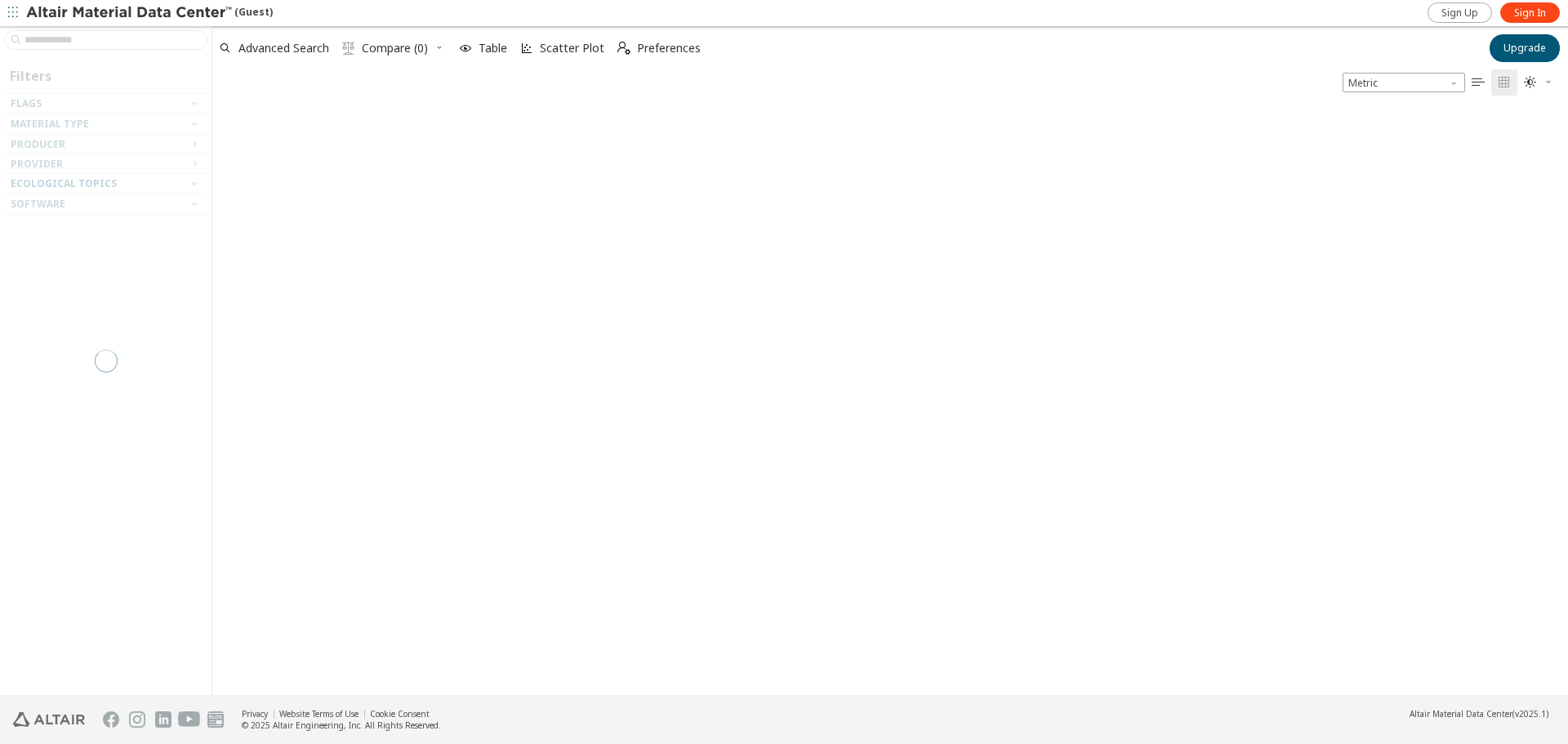
click at [100, 126] on div at bounding box center [101, 130] width 195 height 8
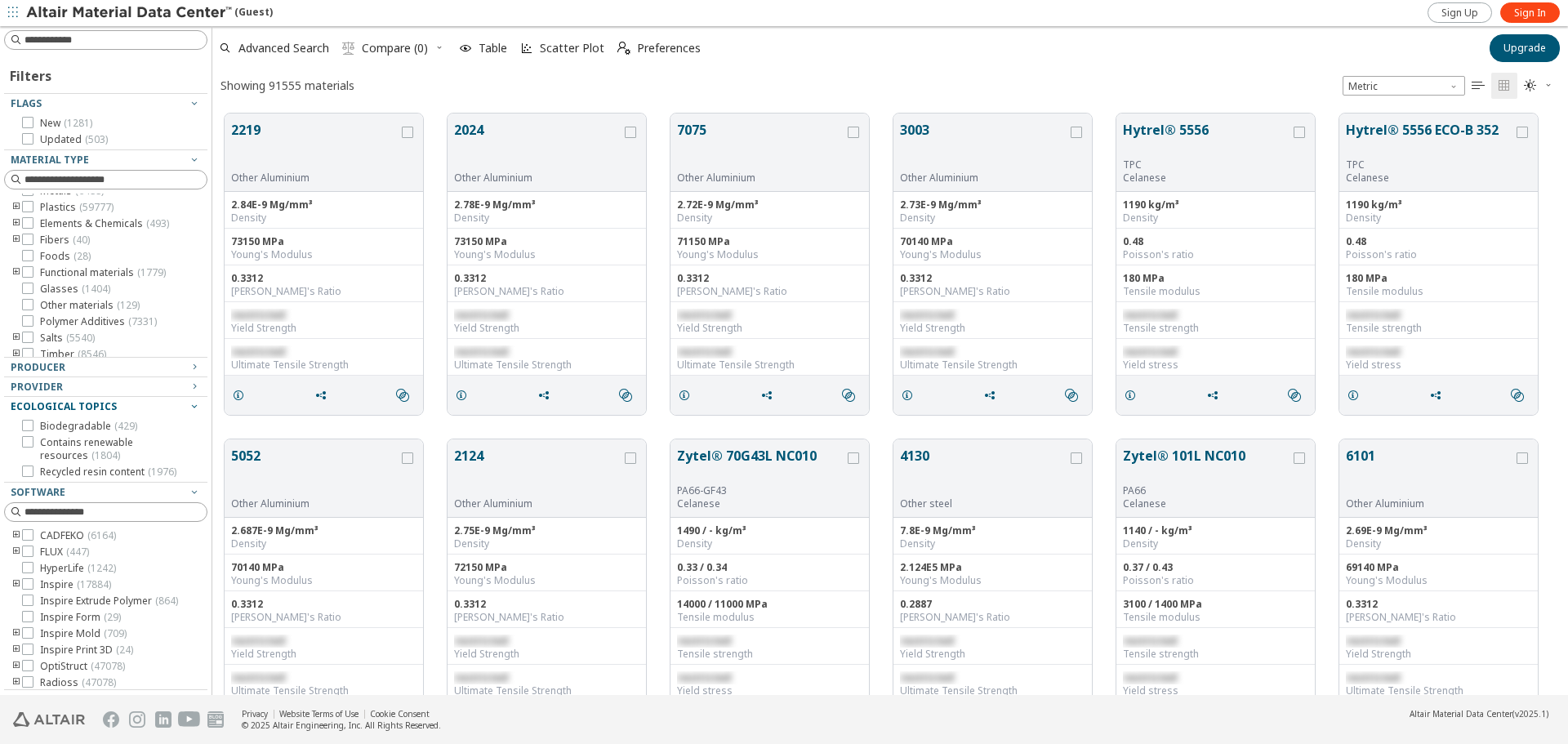
scroll to position [19, 0]
click at [17, 262] on icon "toogle group" at bounding box center [16, 265] width 11 height 13
click at [13, 204] on icon "toogle group" at bounding box center [16, 203] width 11 height 13
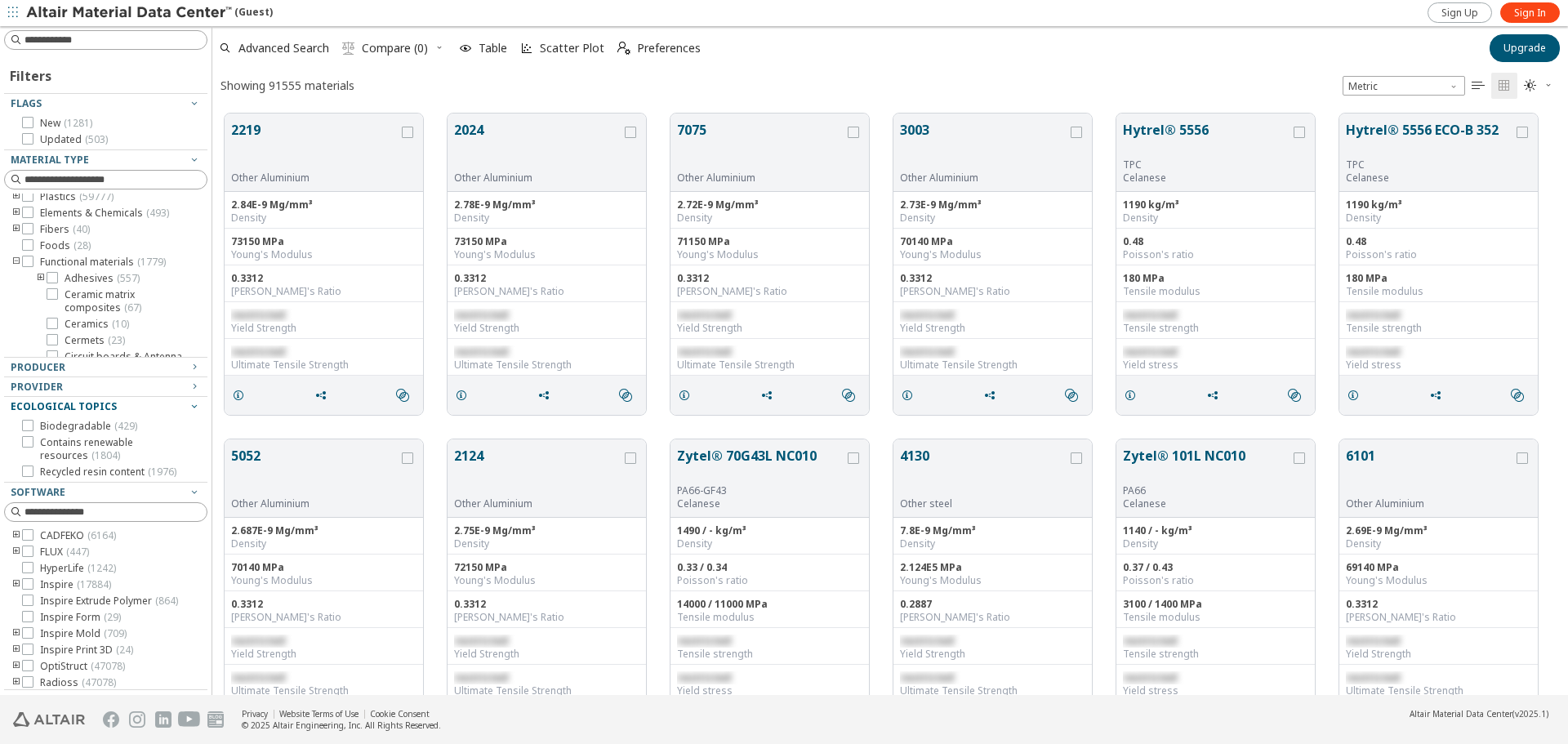
click at [17, 269] on icon "toogle group" at bounding box center [16, 262] width 11 height 13
click at [193, 161] on icon "button" at bounding box center [194, 159] width 13 height 13
